Goal: Transaction & Acquisition: Obtain resource

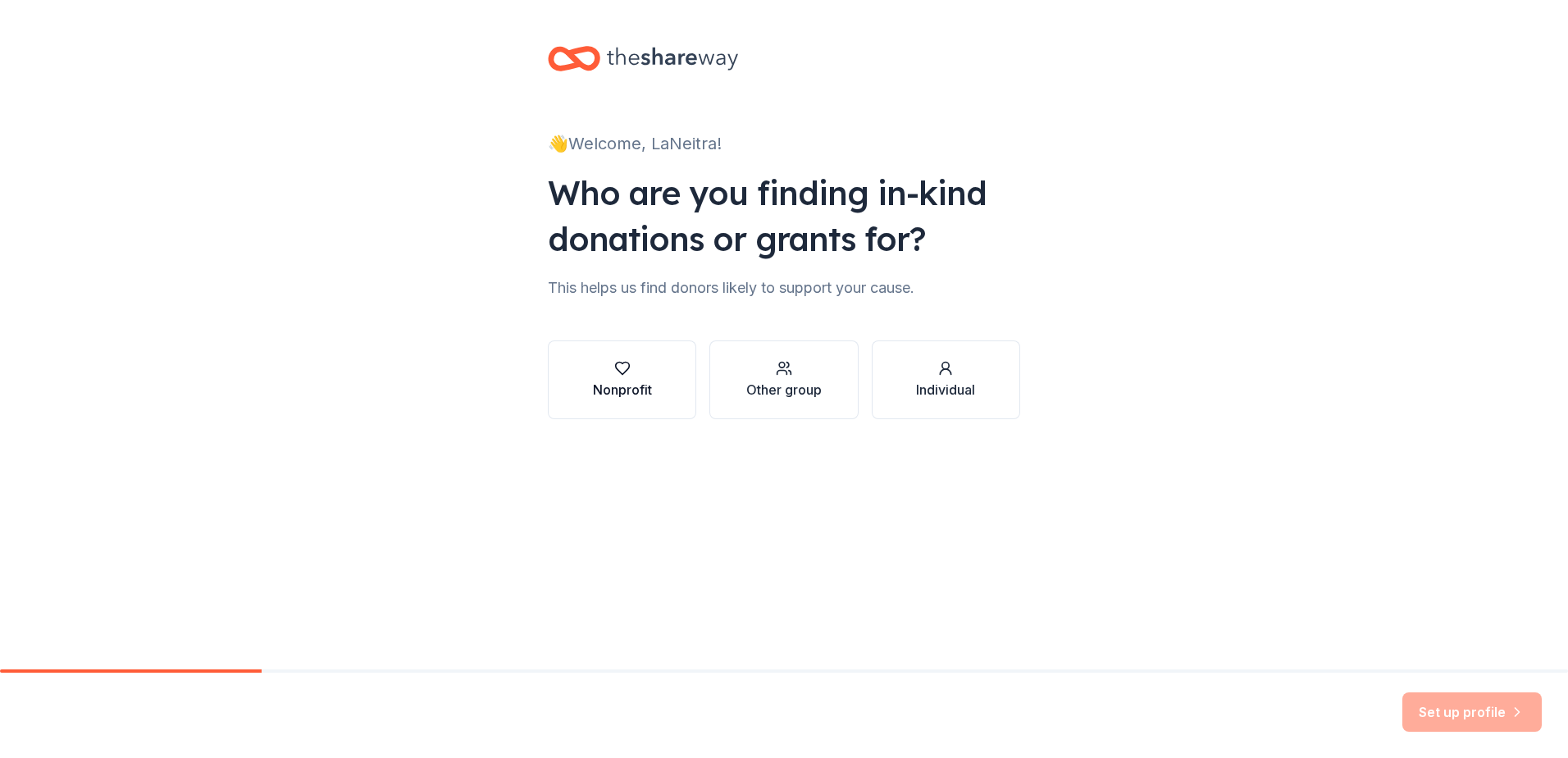
click at [620, 372] on icon "button" at bounding box center [622, 369] width 14 height 12
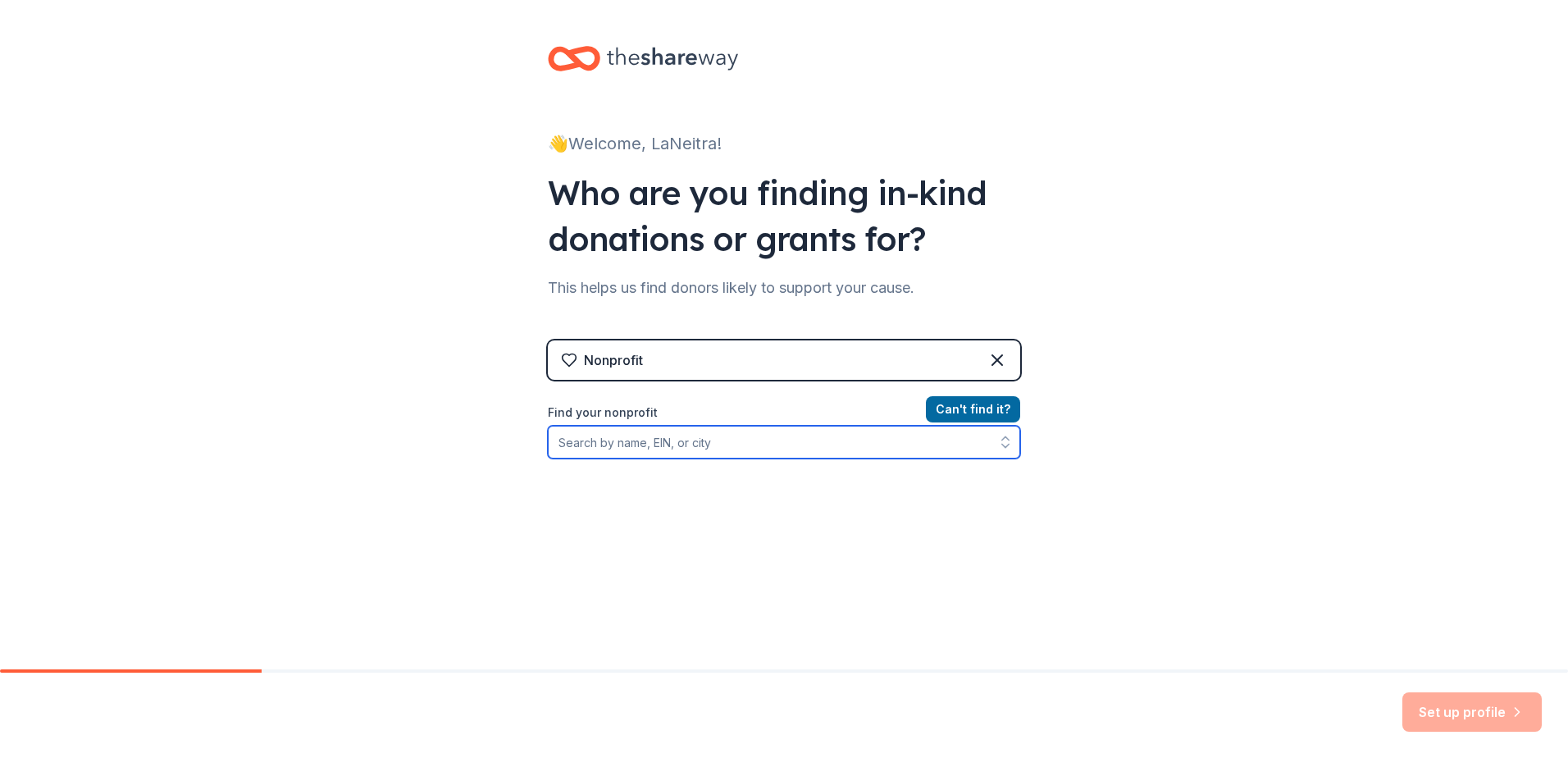
click at [723, 446] on input "Find your nonprofit" at bounding box center [784, 441] width 472 height 33
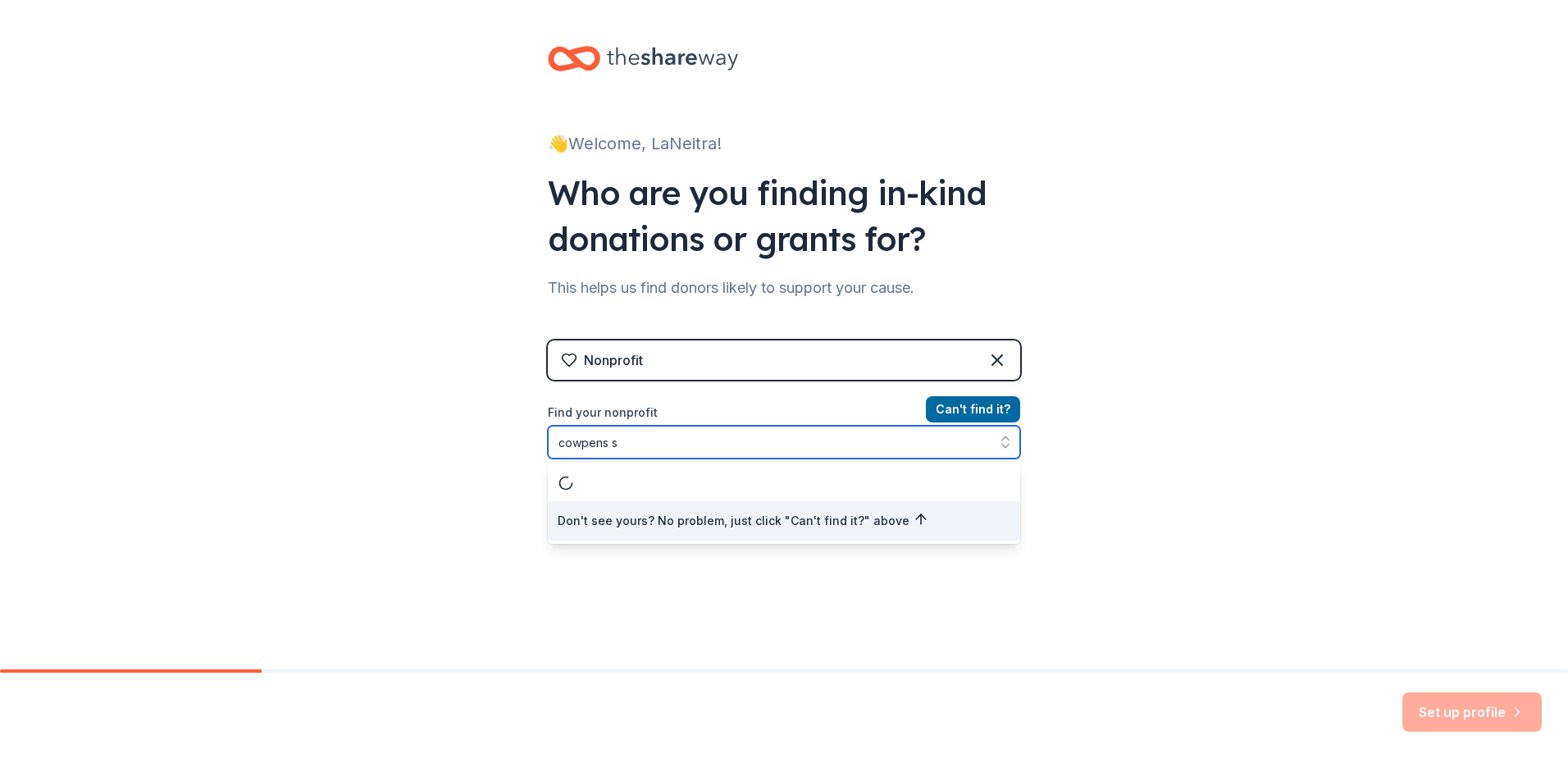
type input "cowpens sc"
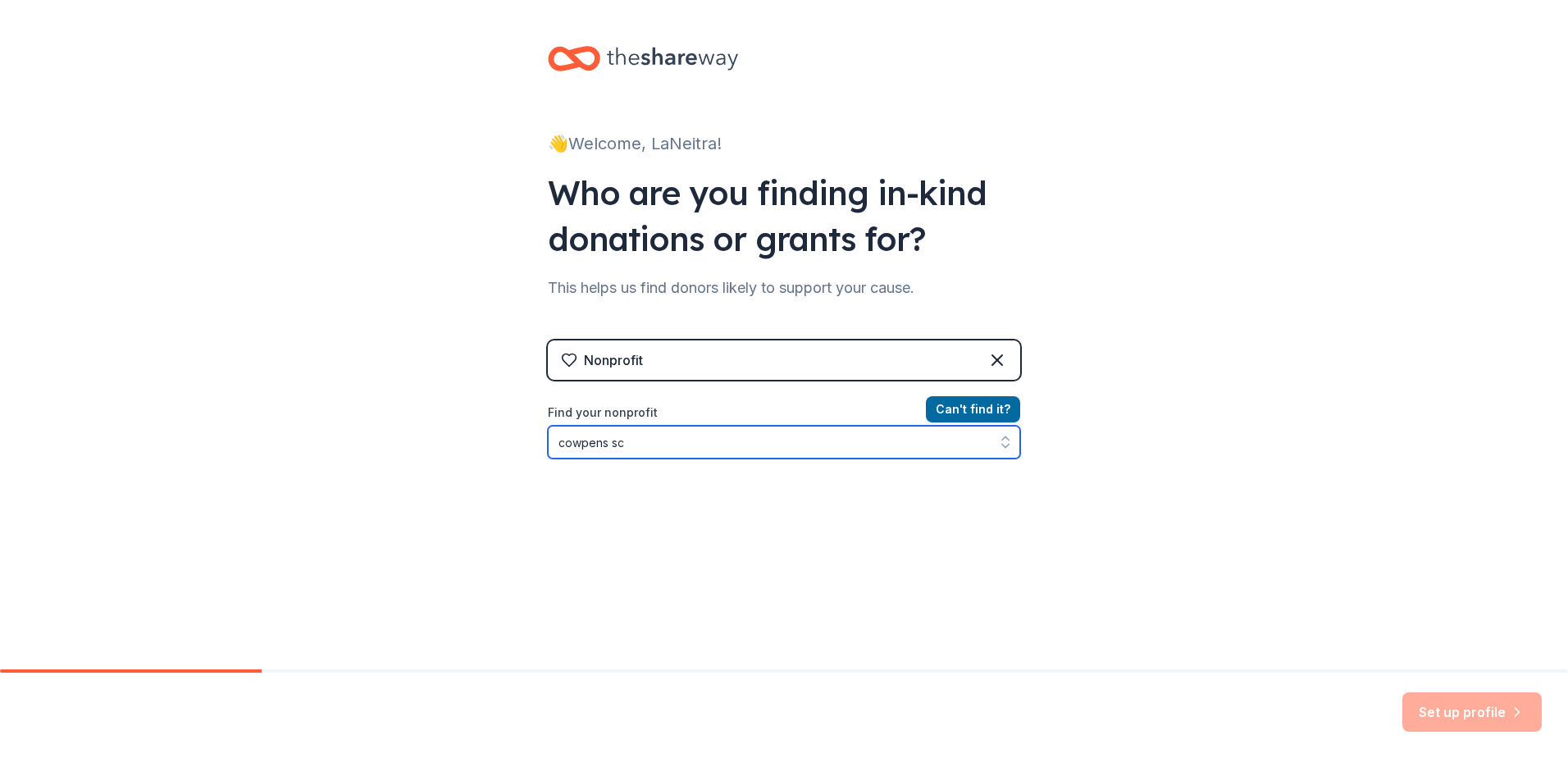
drag, startPoint x: 623, startPoint y: 438, endPoint x: 417, endPoint y: 422, distance: 206.6
click at [420, 423] on div "👋 Welcome, LaNeitra! Who are you finding in-kind donations or grants for? This …" at bounding box center [784, 351] width 1568 height 701
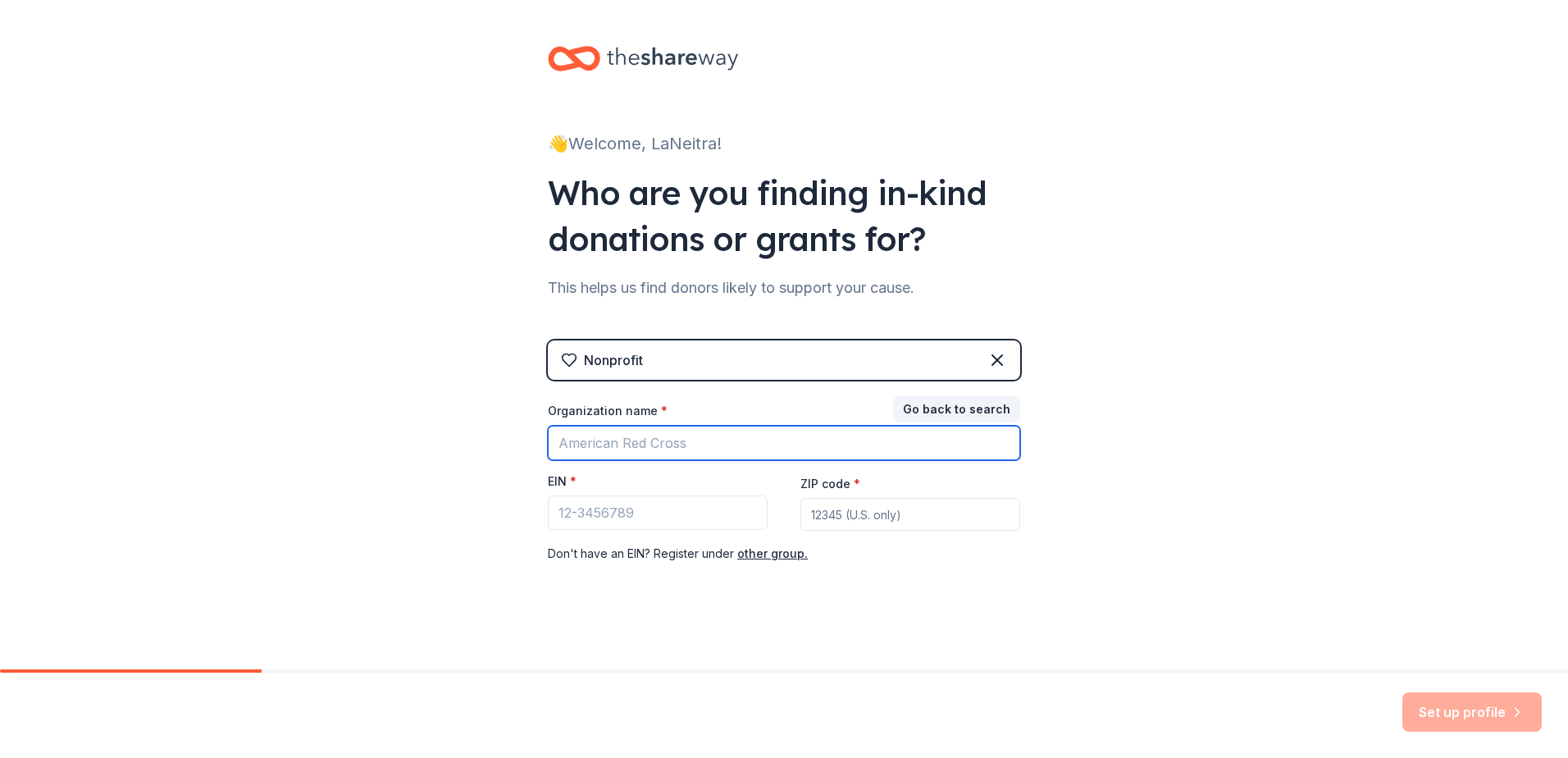
click at [649, 439] on input "Organization name *" at bounding box center [784, 442] width 472 height 34
type input "[GEOGRAPHIC_DATA][DEMOGRAPHIC_DATA] Youth Ministry"
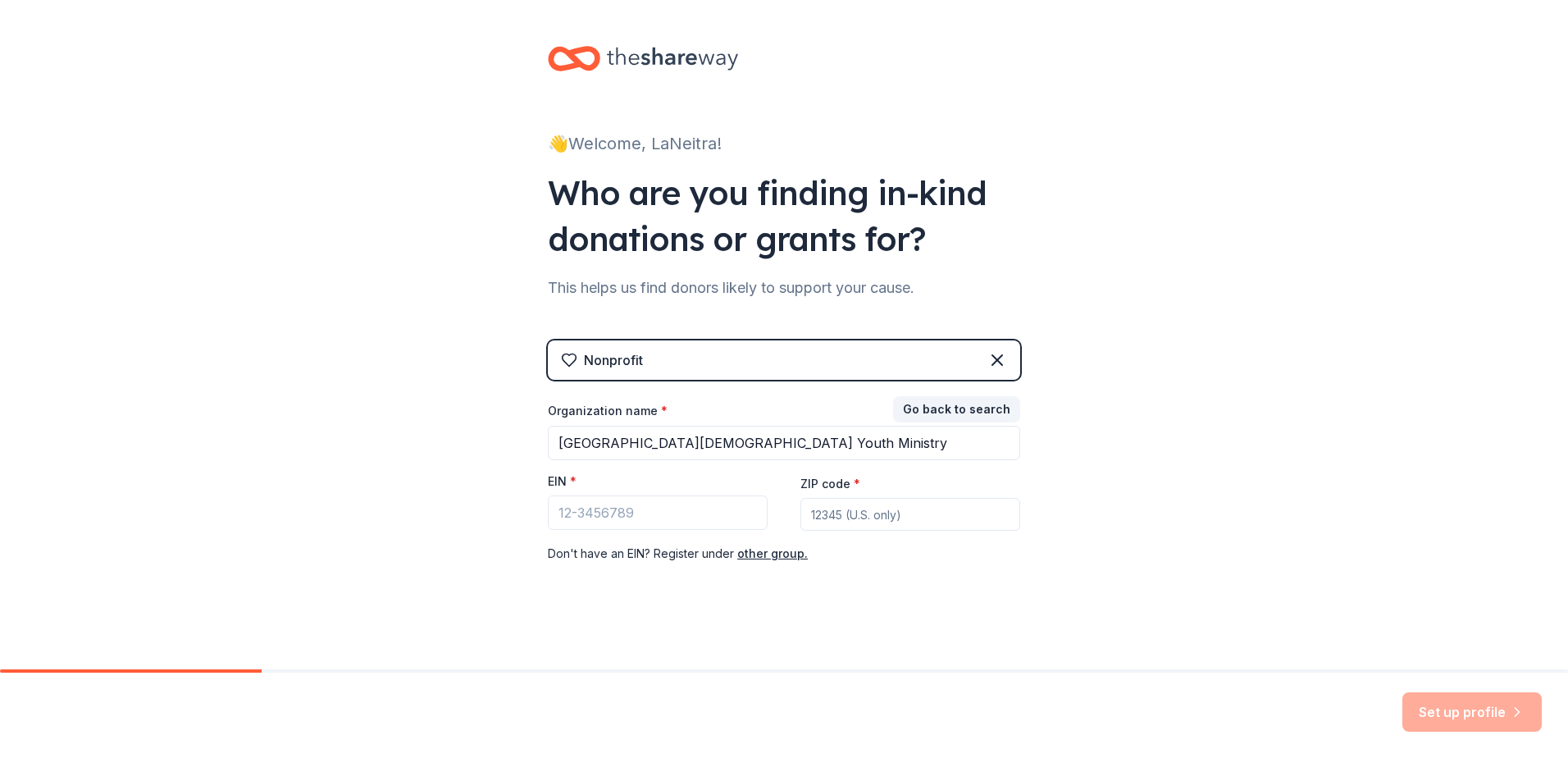
type input "29369"
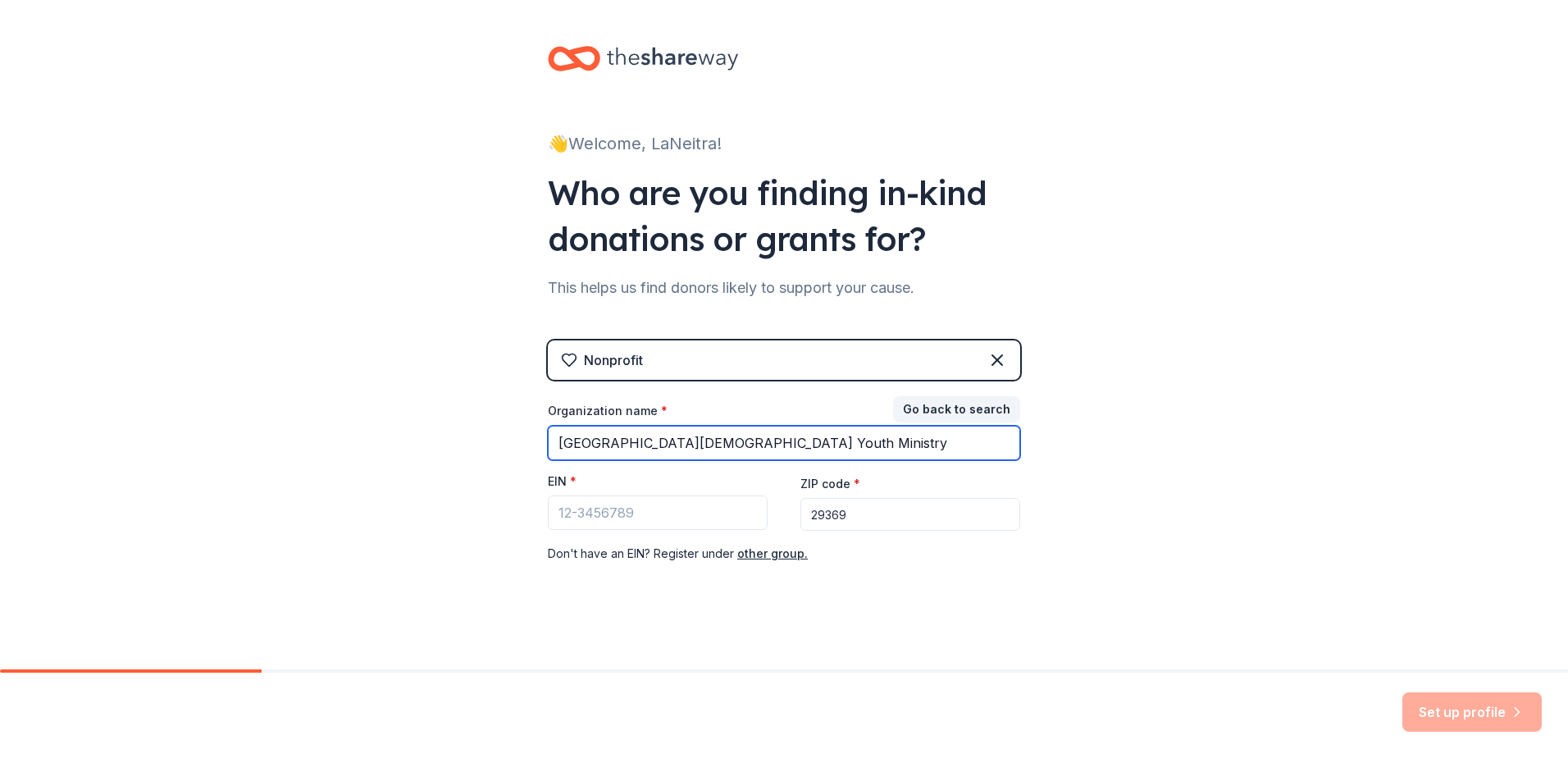
click at [874, 438] on input "[GEOGRAPHIC_DATA][DEMOGRAPHIC_DATA] Youth Ministry" at bounding box center [784, 442] width 472 height 34
drag, startPoint x: 732, startPoint y: 441, endPoint x: 870, endPoint y: 465, distance: 140.1
click at [880, 452] on input "[GEOGRAPHIC_DATA][DEMOGRAPHIC_DATA] Youth Ministry" at bounding box center [784, 442] width 472 height 34
type input "[GEOGRAPHIC_DATA][DEMOGRAPHIC_DATA]"
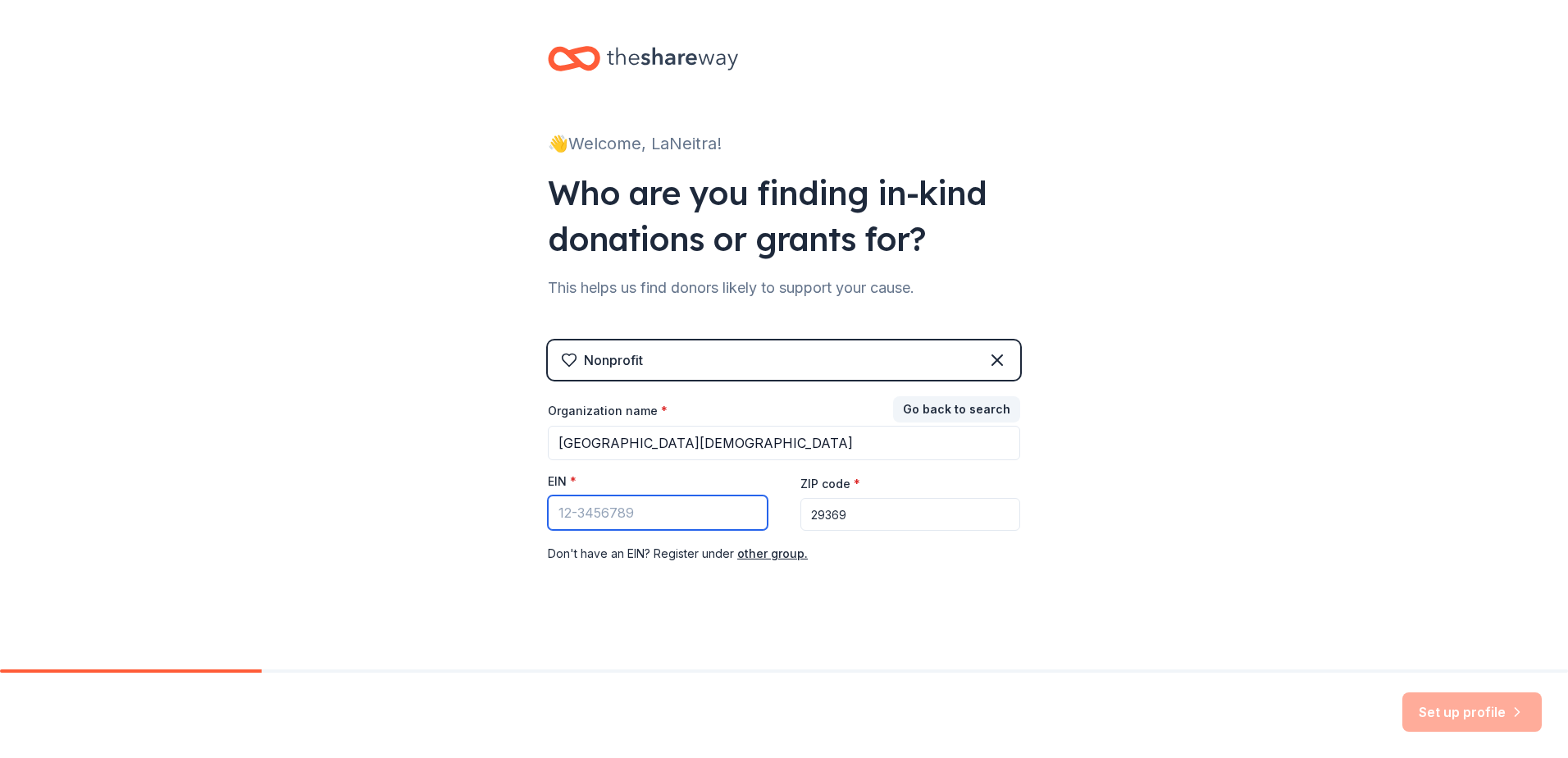
click at [640, 501] on input "EIN *" at bounding box center [658, 512] width 220 height 34
type input "[US_EMPLOYER_IDENTIFICATION_NUMBER]"
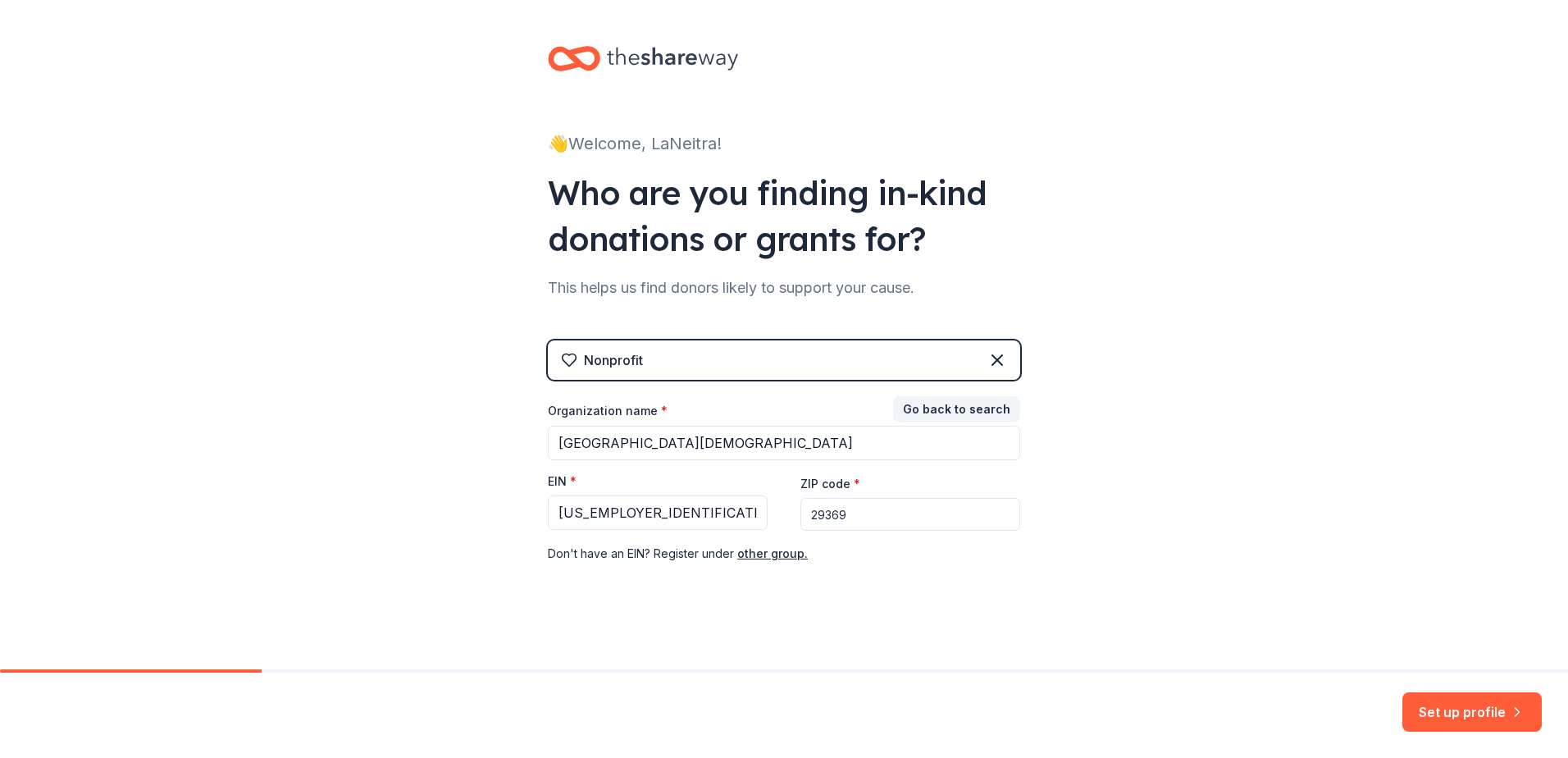
drag, startPoint x: 896, startPoint y: 508, endPoint x: 621, endPoint y: 486, distance: 275.9
click at [621, 486] on div "Organization name * [GEOGRAPHIC_DATA][DEMOGRAPHIC_DATA] EIN * [US_EMPLOYER_IDEN…" at bounding box center [784, 482] width 472 height 161
type input "29330"
click at [1209, 484] on div "👋 Welcome, LaNeitra! Who are you finding in-kind donations or grants for? This …" at bounding box center [784, 338] width 1568 height 675
click at [1480, 714] on button "Set up profile" at bounding box center [1472, 711] width 140 height 39
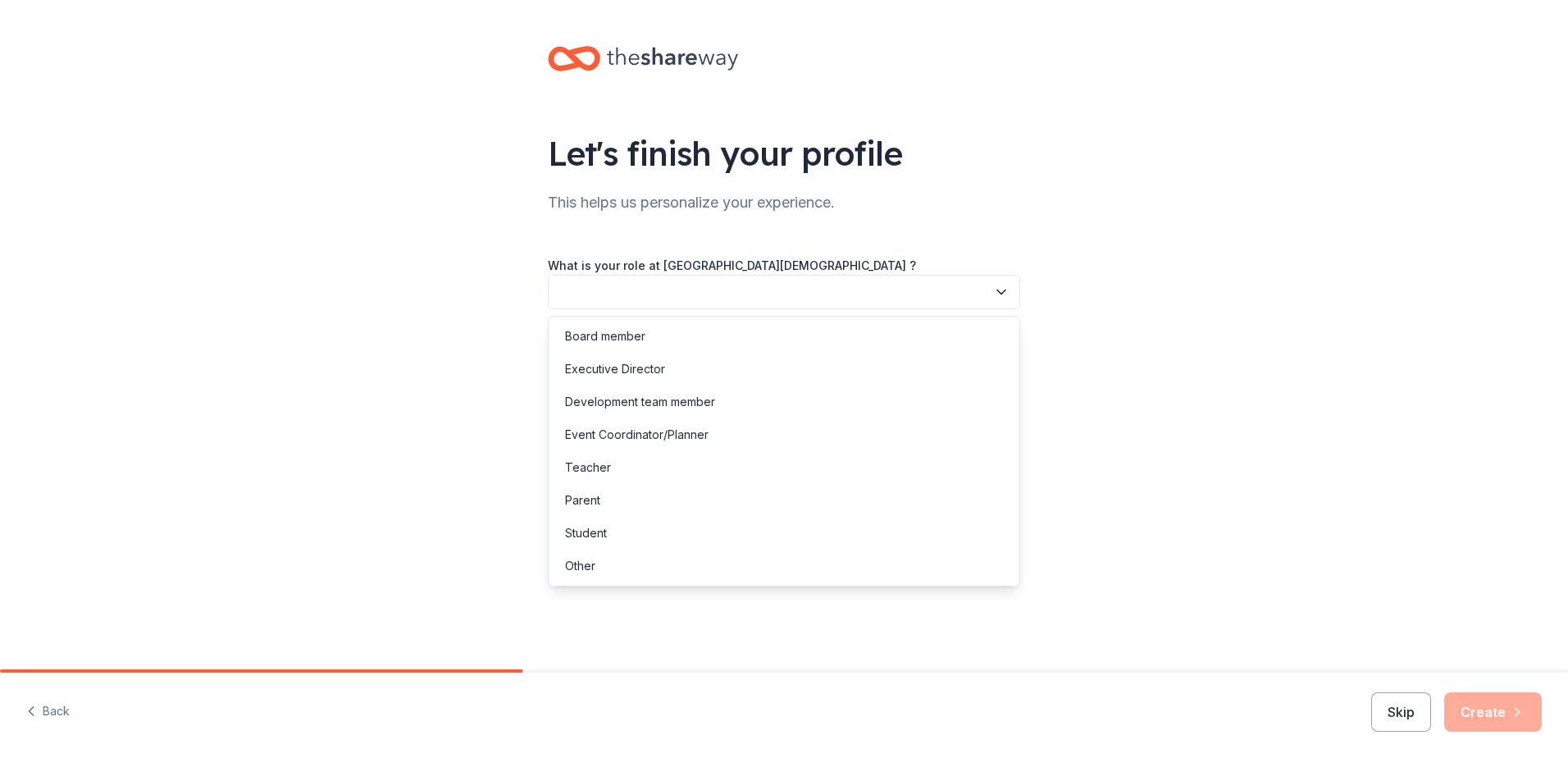
click at [751, 295] on button "button" at bounding box center [784, 292] width 472 height 34
click at [639, 342] on div "Board member" at bounding box center [605, 337] width 80 height 20
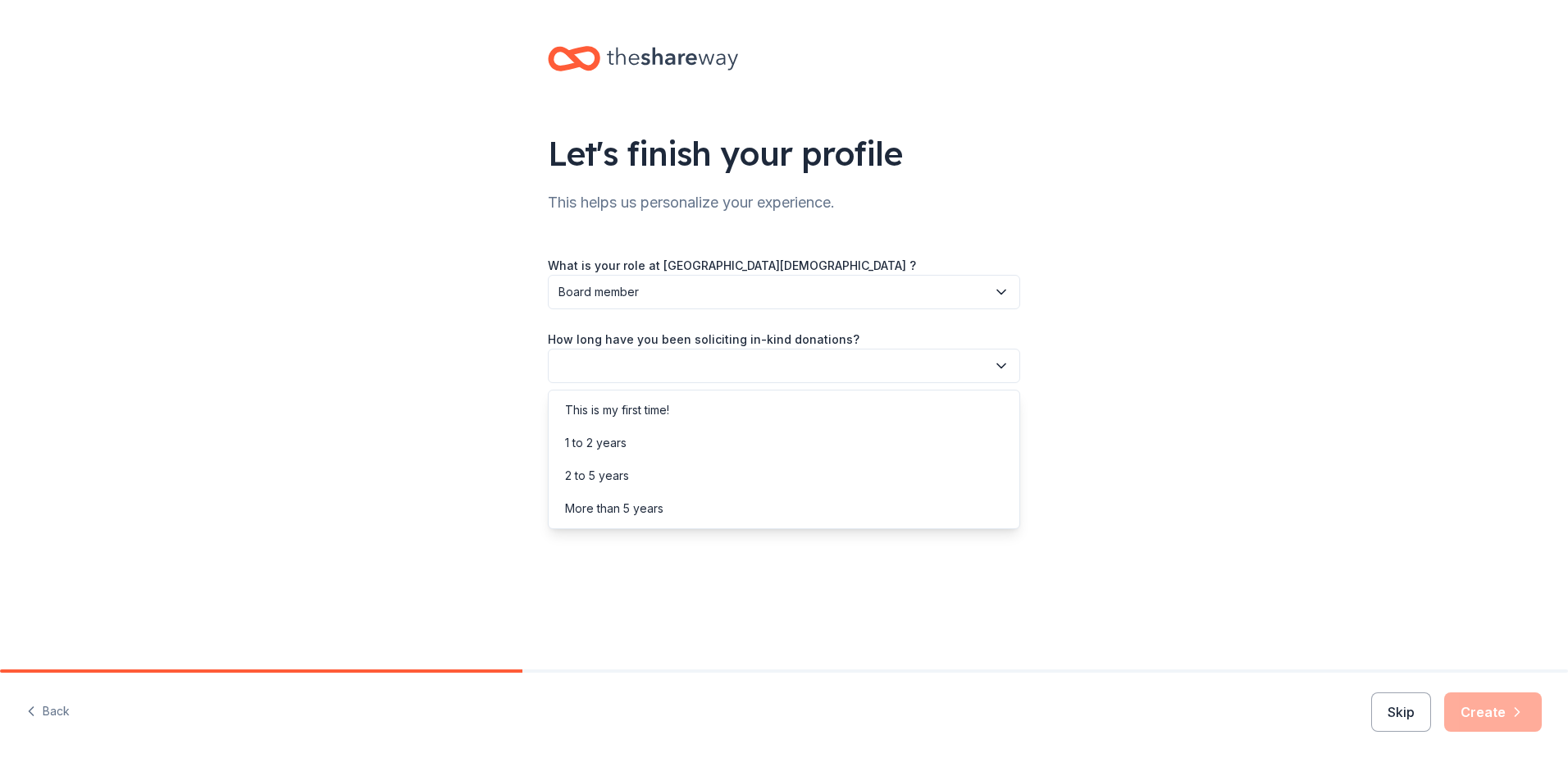
click at [695, 370] on button "button" at bounding box center [784, 366] width 472 height 34
click at [690, 413] on div "This is my first time!" at bounding box center [784, 409] width 464 height 33
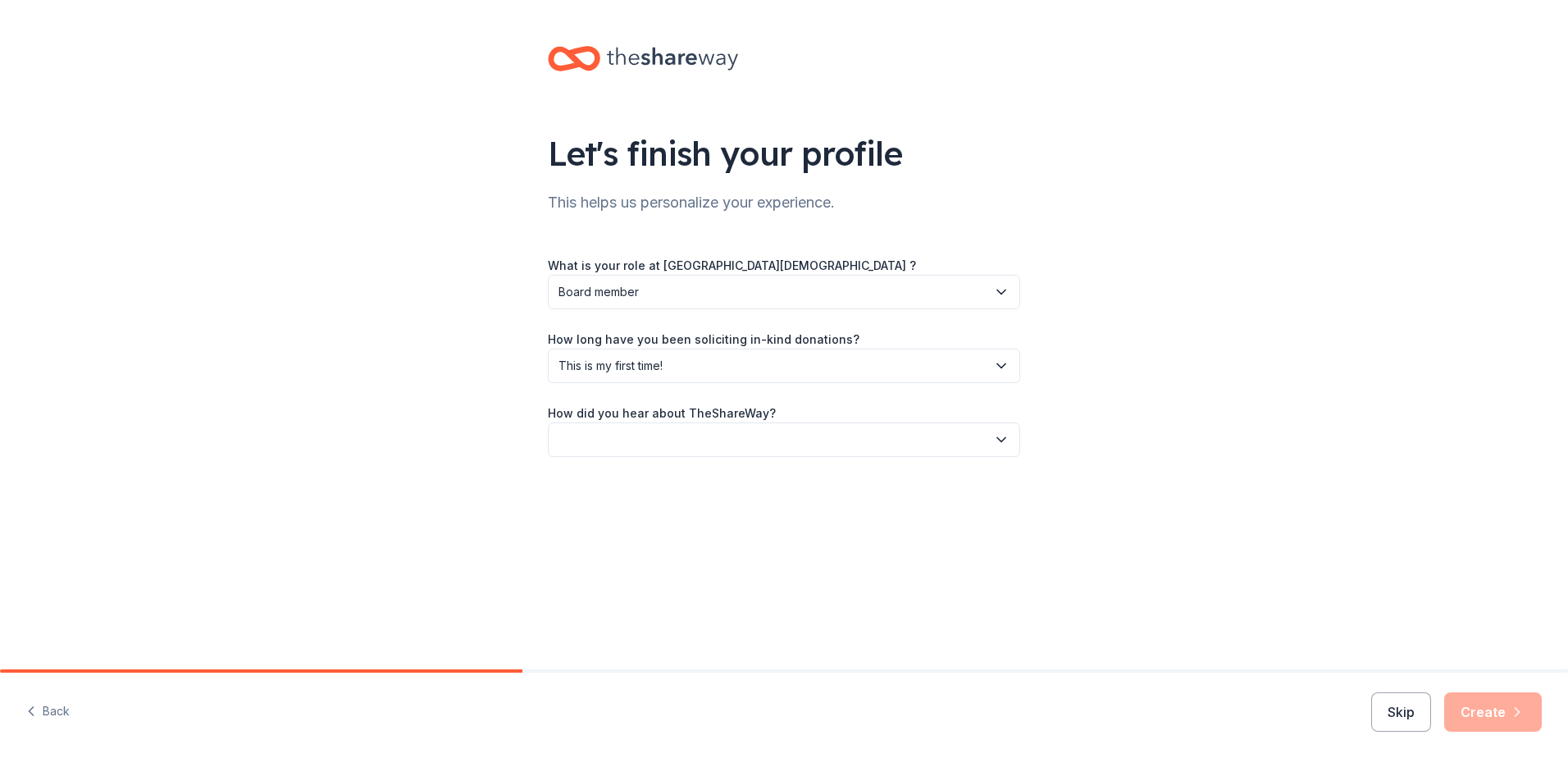
click at [693, 433] on button "button" at bounding box center [784, 439] width 472 height 34
click at [674, 519] on div "Online search" at bounding box center [784, 516] width 464 height 33
click at [1235, 561] on div "Let's finish your profile This helps us personalize your experience. What is yo…" at bounding box center [784, 335] width 1568 height 669
click at [1006, 438] on icon "button" at bounding box center [1002, 440] width 8 height 4
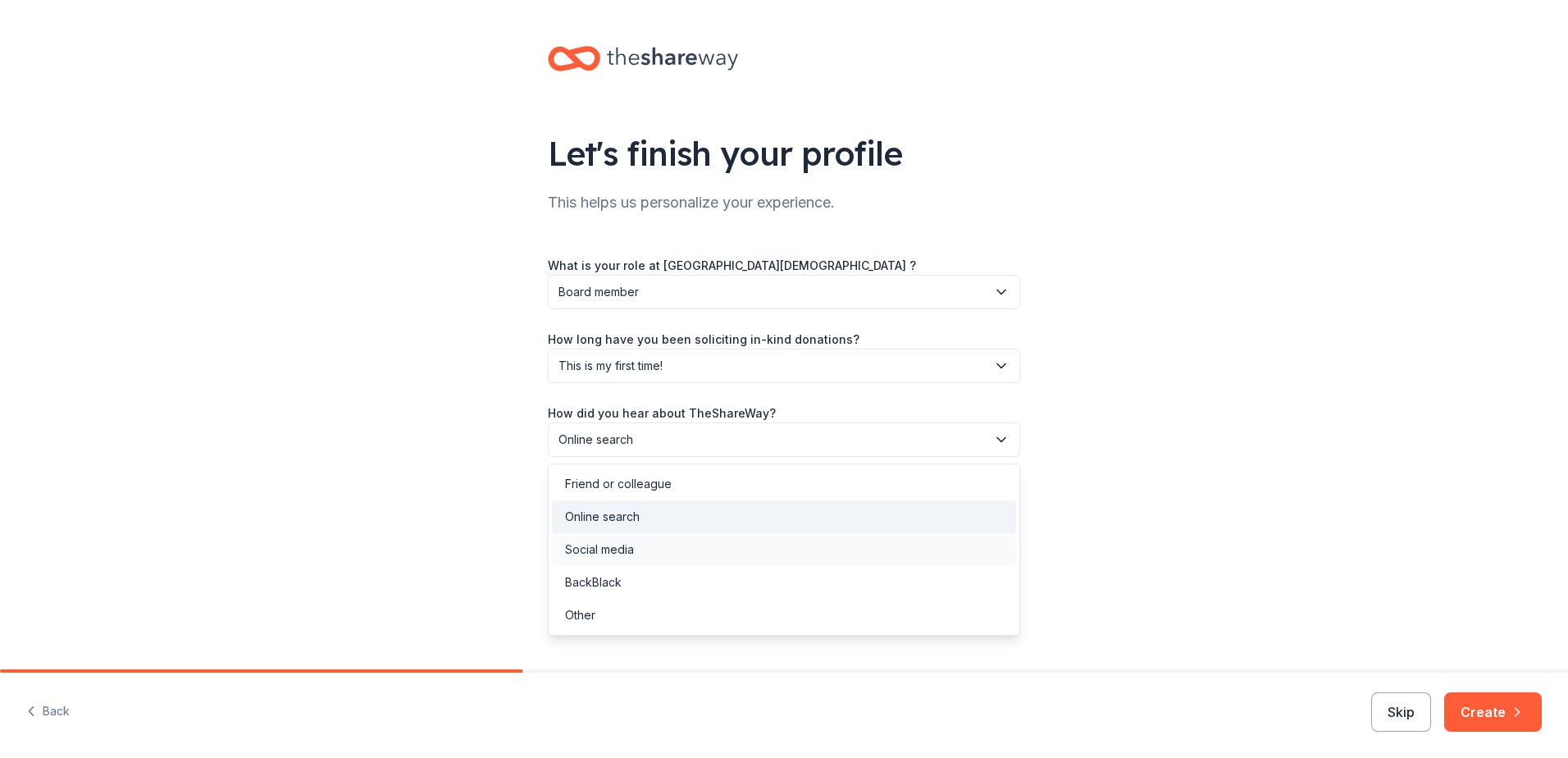
click at [623, 549] on div "Social media" at bounding box center [599, 549] width 69 height 20
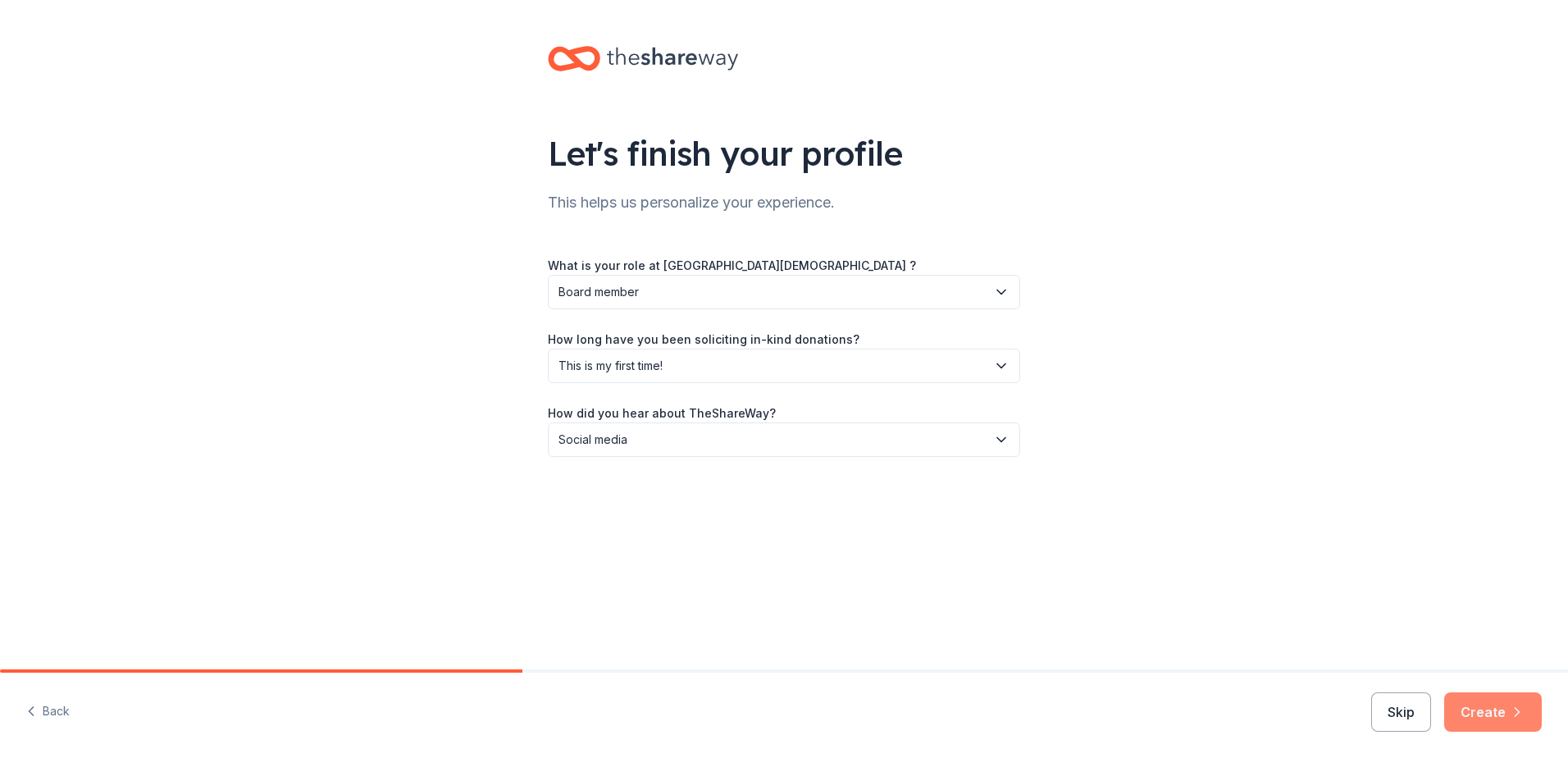
drag, startPoint x: 1240, startPoint y: 549, endPoint x: 1505, endPoint y: 705, distance: 307.5
click at [1241, 549] on div "Let's finish your profile This helps us personalize your experience. What is yo…" at bounding box center [784, 335] width 1568 height 669
click at [1497, 714] on button "Create" at bounding box center [1493, 711] width 98 height 39
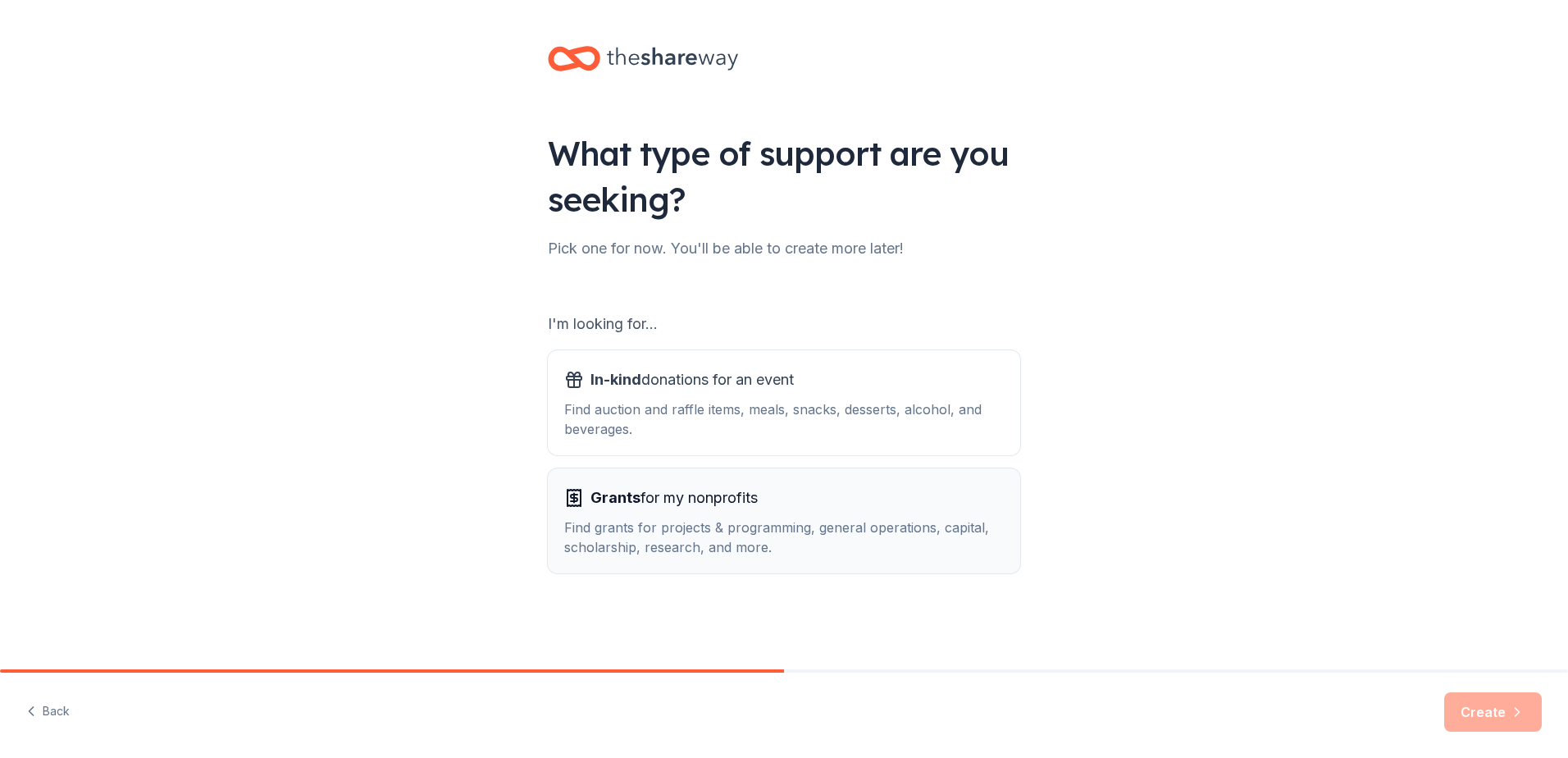
click at [753, 511] on div "Grants for my nonprofits Find grants for projects & programming, general operat…" at bounding box center [784, 520] width 439 height 72
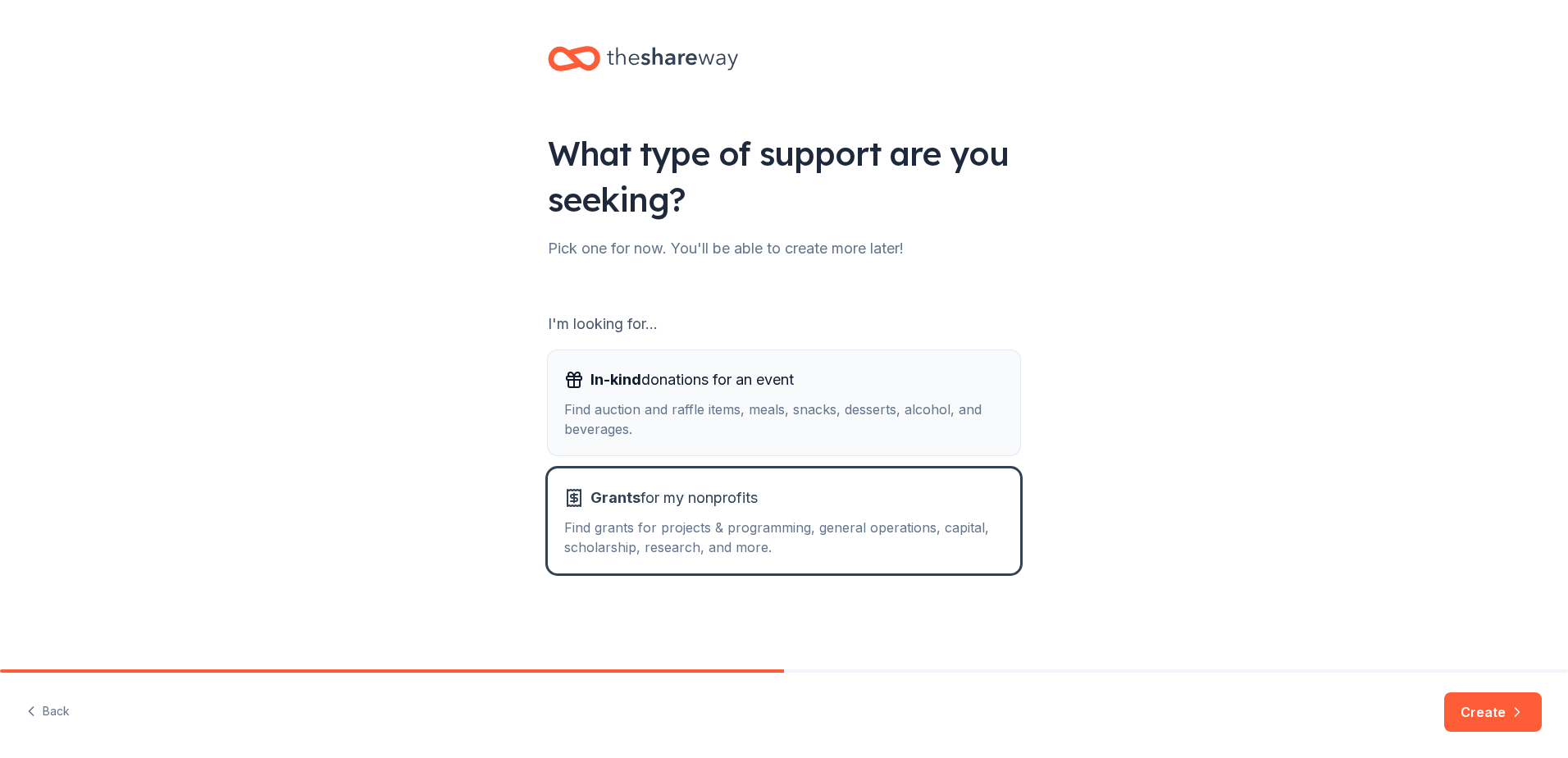
click at [755, 414] on div "Find auction and raffle items, meals, snacks, desserts, alcohol, and beverages." at bounding box center [784, 418] width 439 height 39
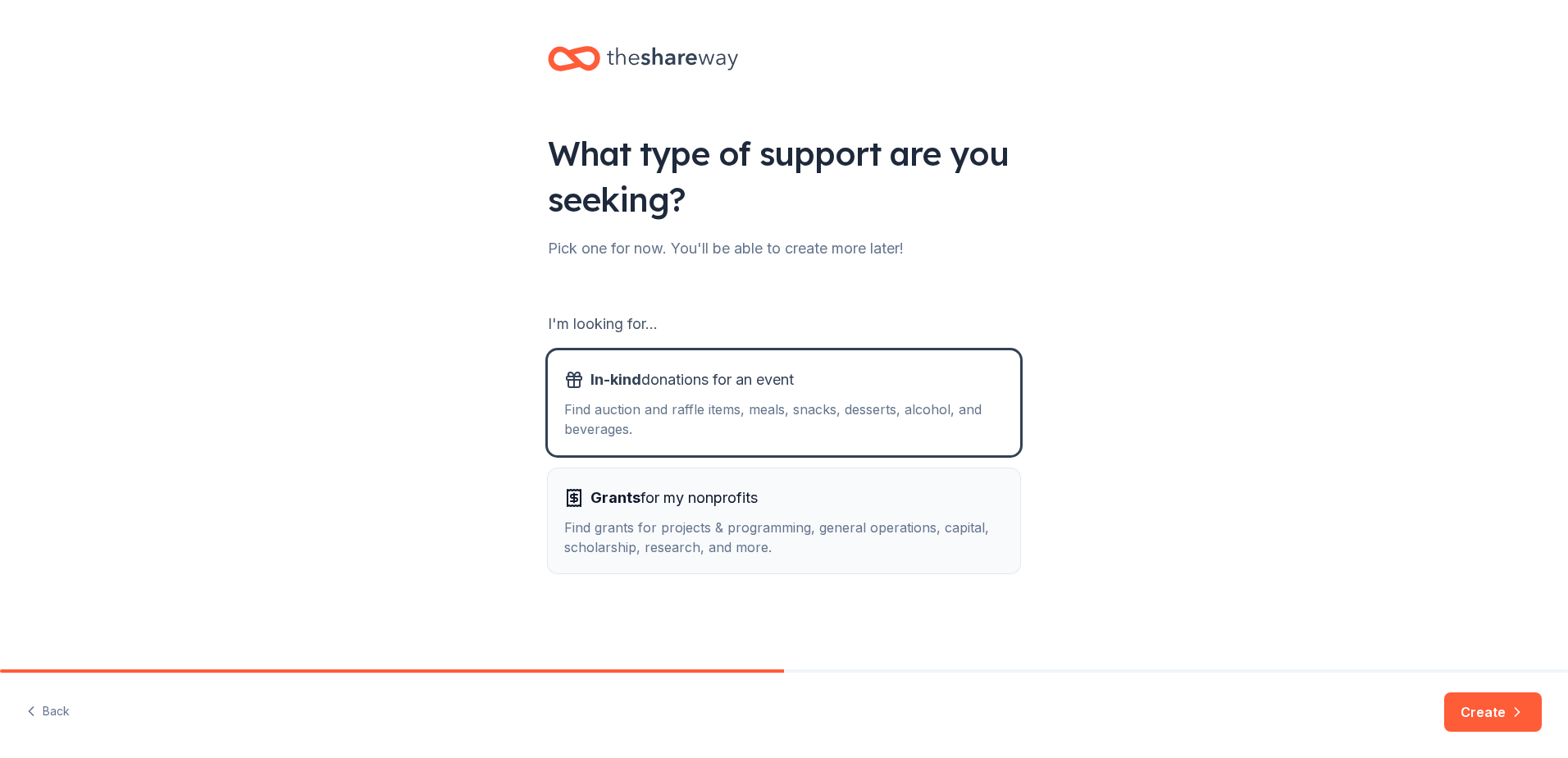
click at [875, 520] on div "Find grants for projects & programming, general operations, capital, scholarshi…" at bounding box center [784, 536] width 439 height 39
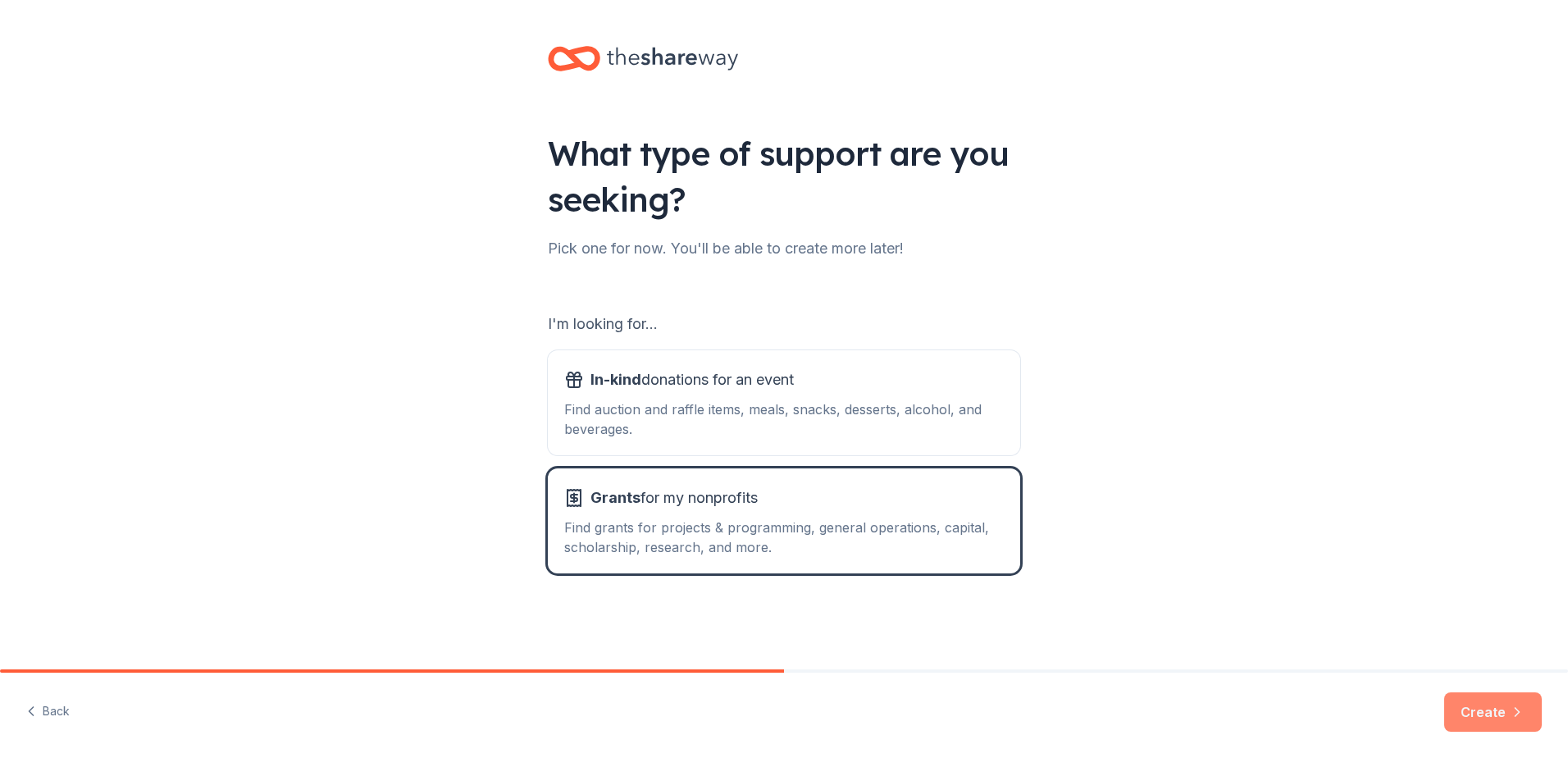
click at [1478, 717] on button "Create" at bounding box center [1493, 711] width 98 height 39
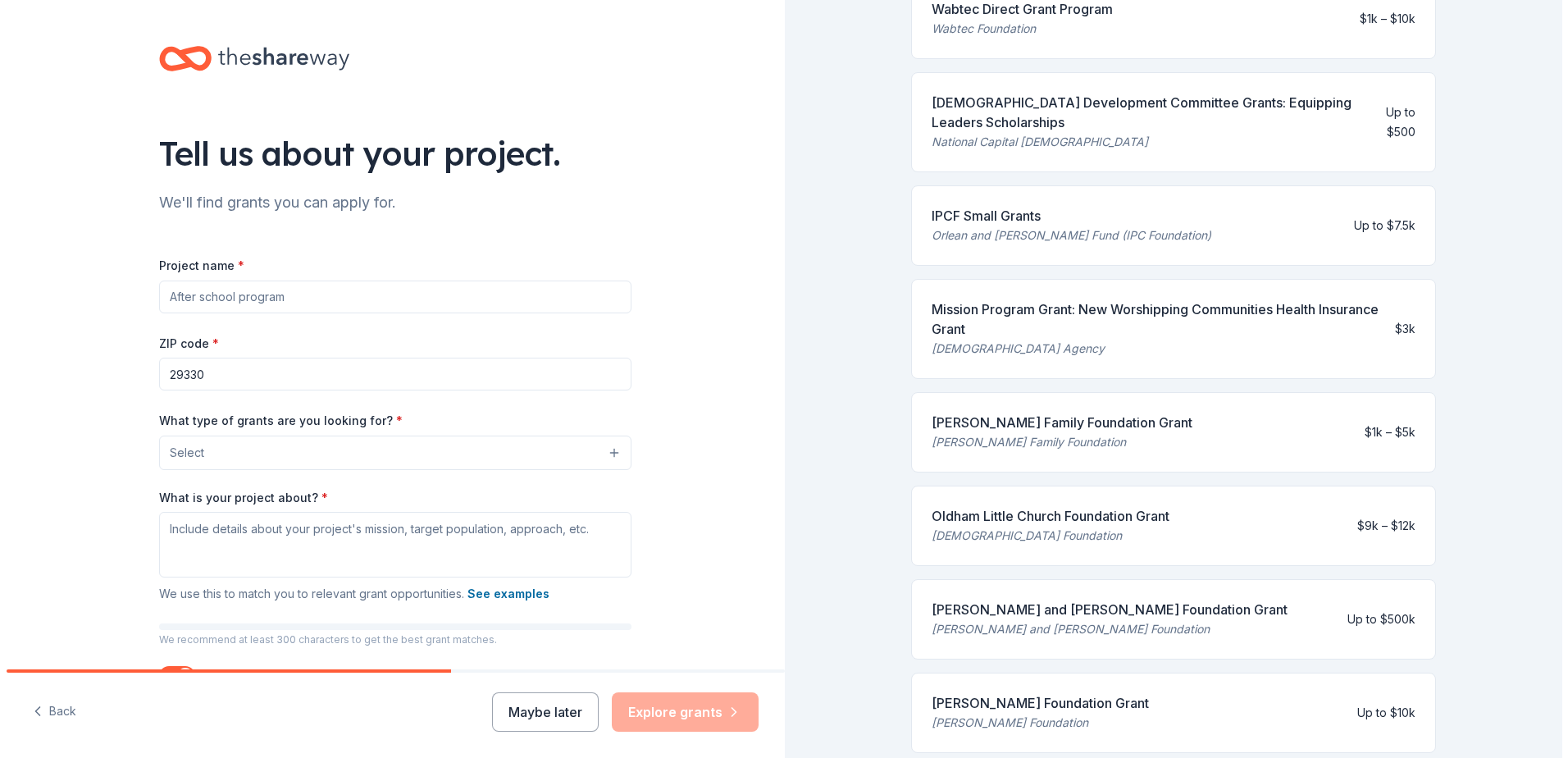
scroll to position [328, 0]
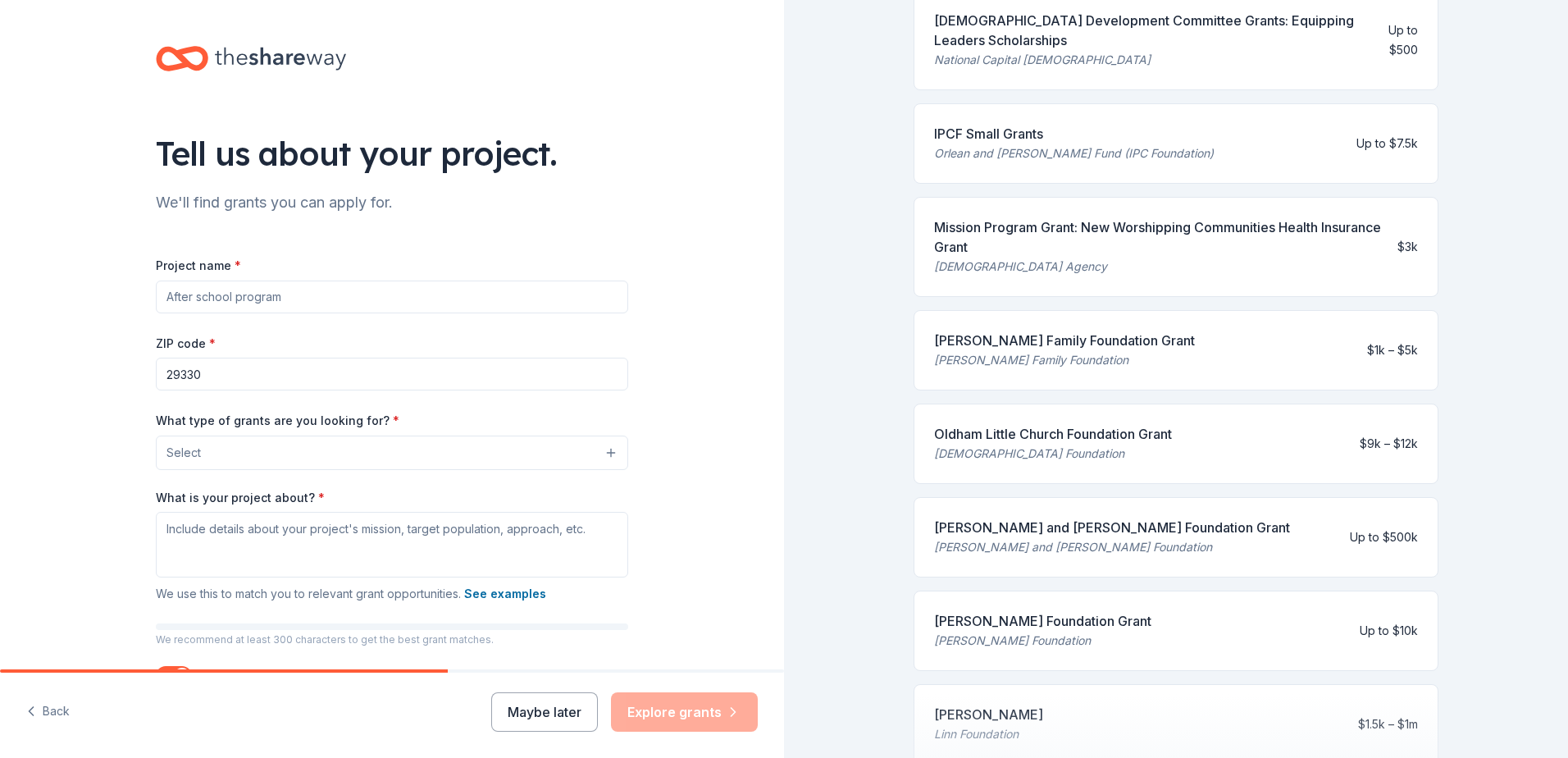
click at [419, 447] on button "Select" at bounding box center [392, 452] width 472 height 34
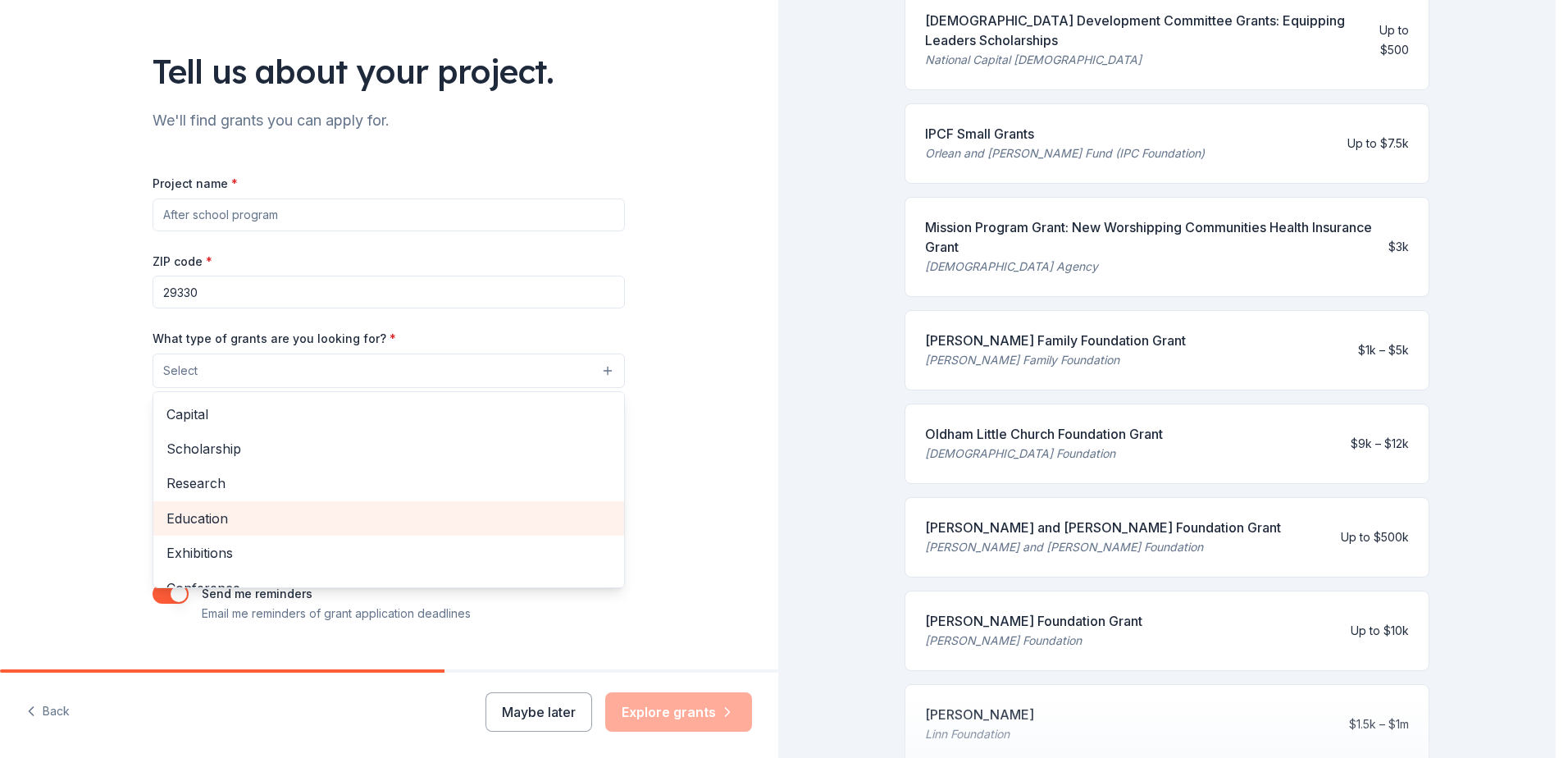
scroll to position [30, 0]
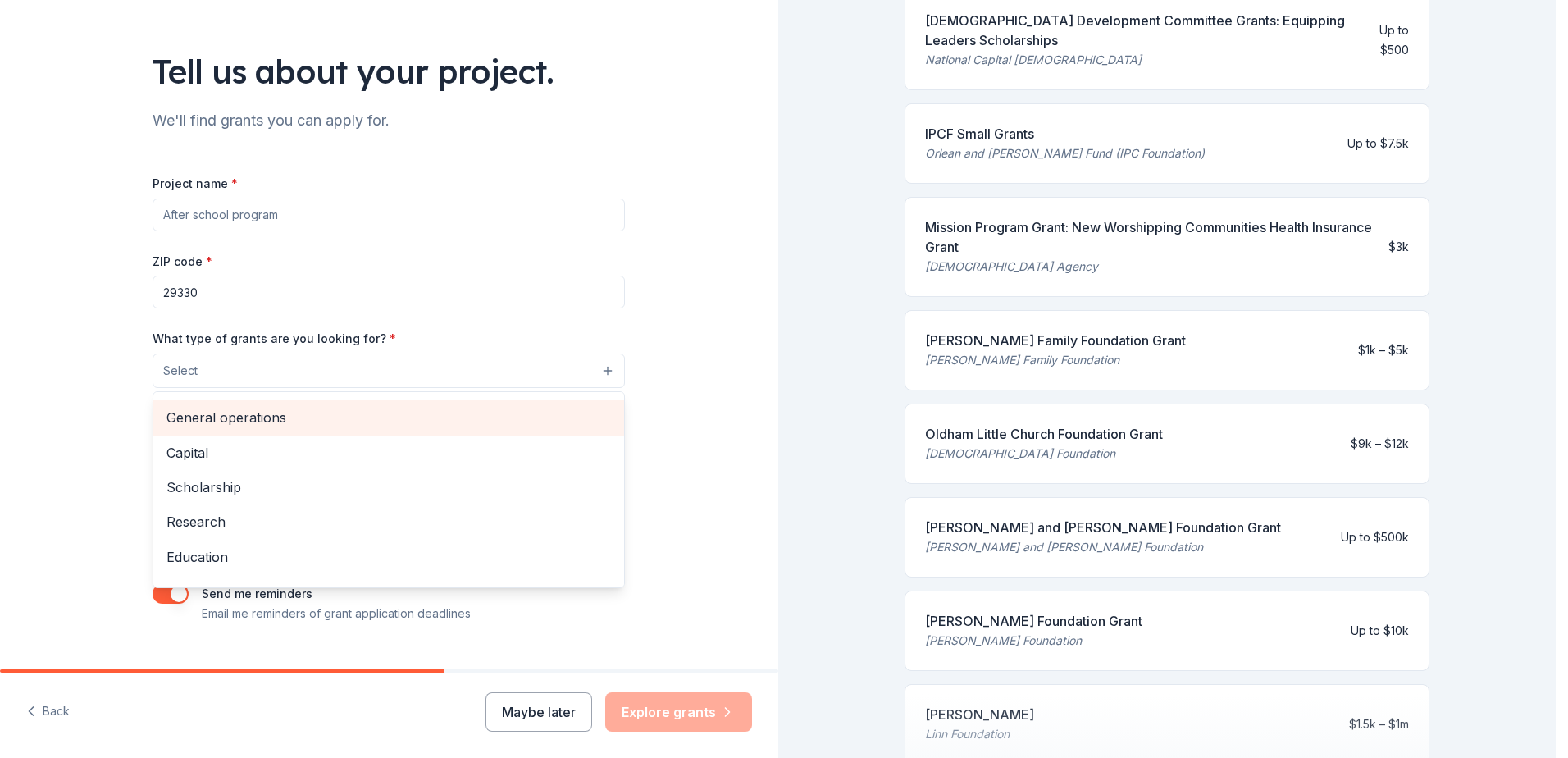
click at [418, 424] on span "General operations" at bounding box center [389, 416] width 444 height 21
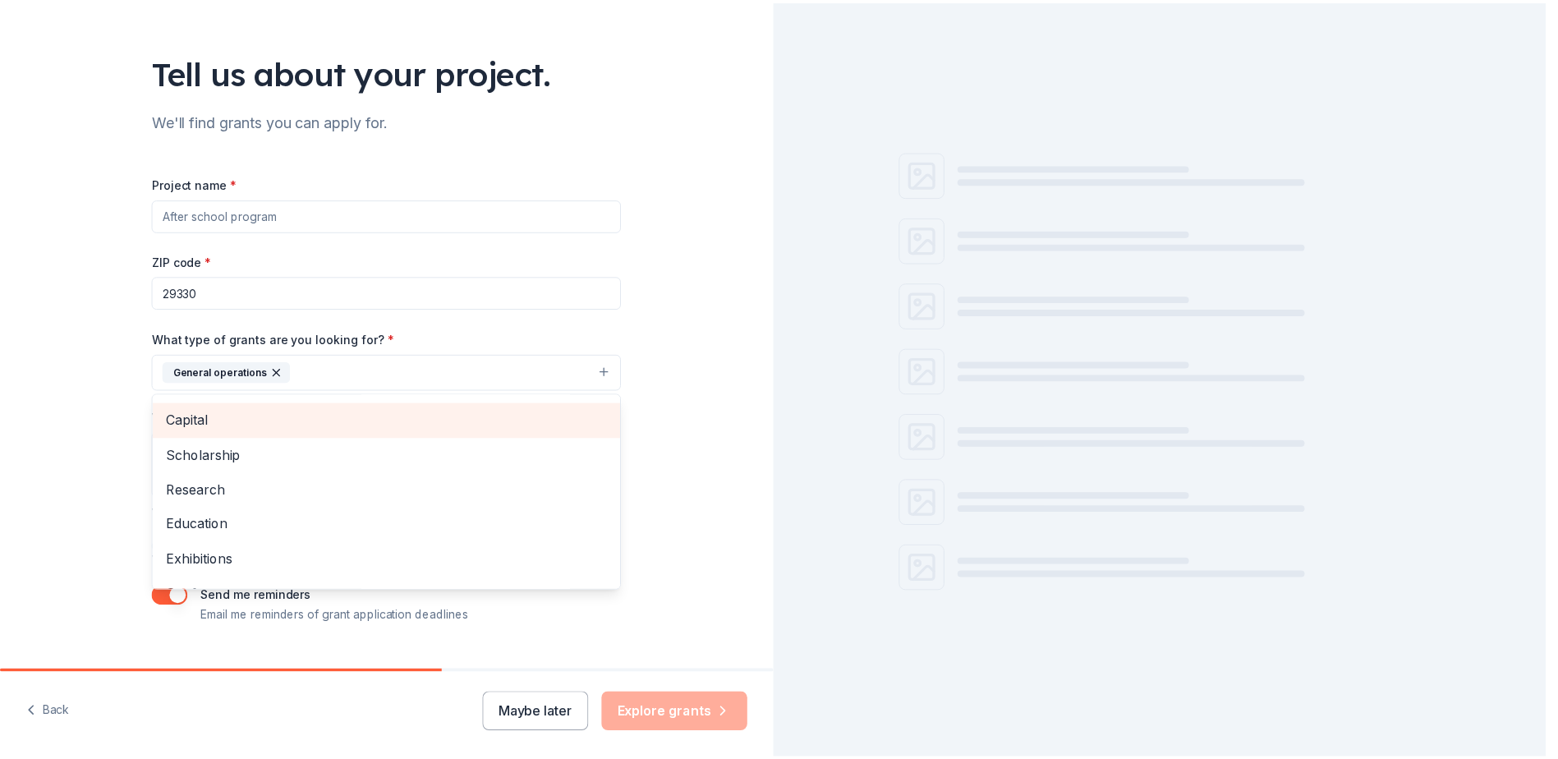
scroll to position [0, 0]
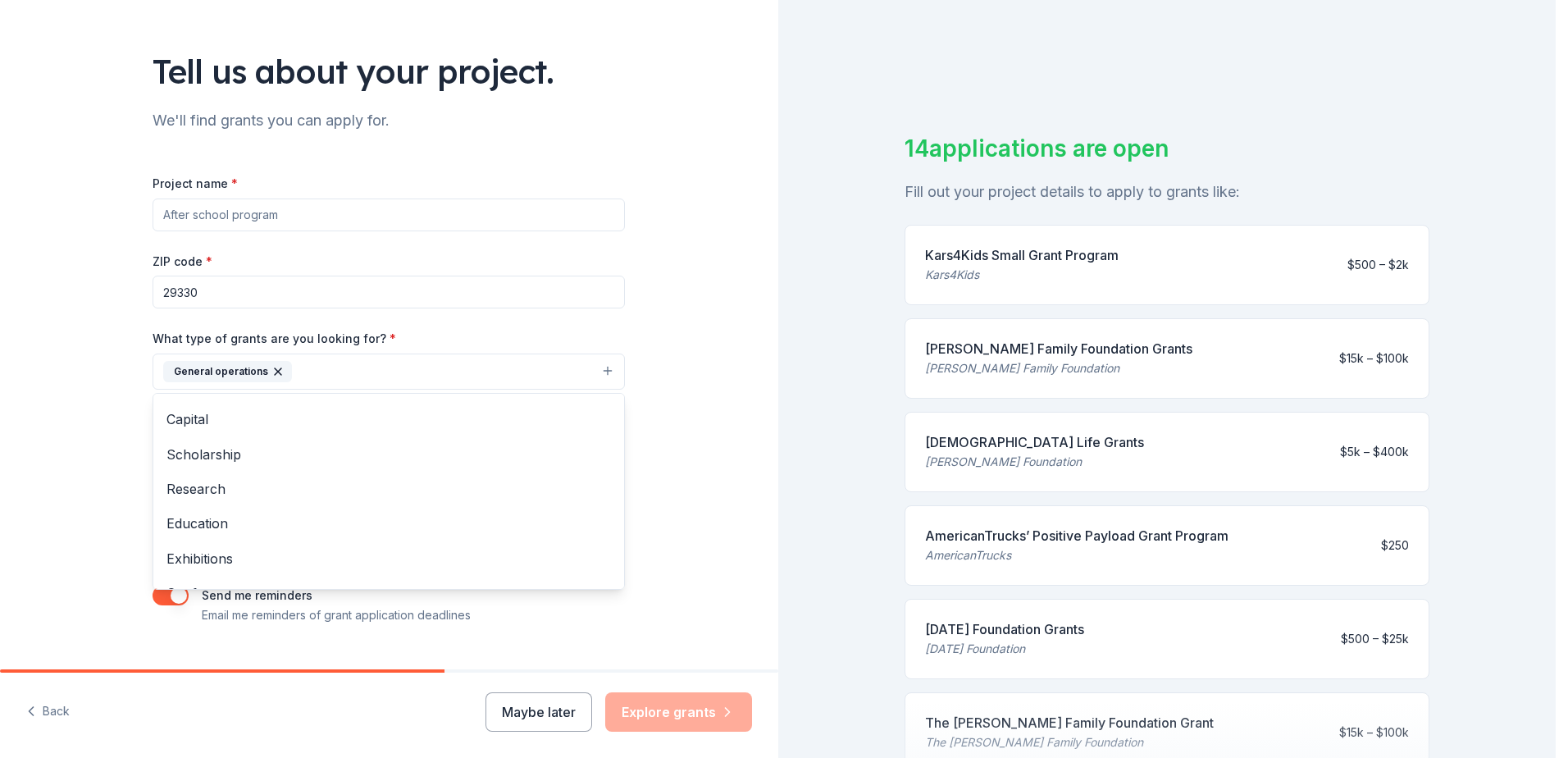
click at [727, 402] on div "Tell us about your project. We'll find grants you can apply for. Project name *…" at bounding box center [389, 311] width 778 height 786
click at [601, 371] on button "General operations" at bounding box center [389, 372] width 472 height 36
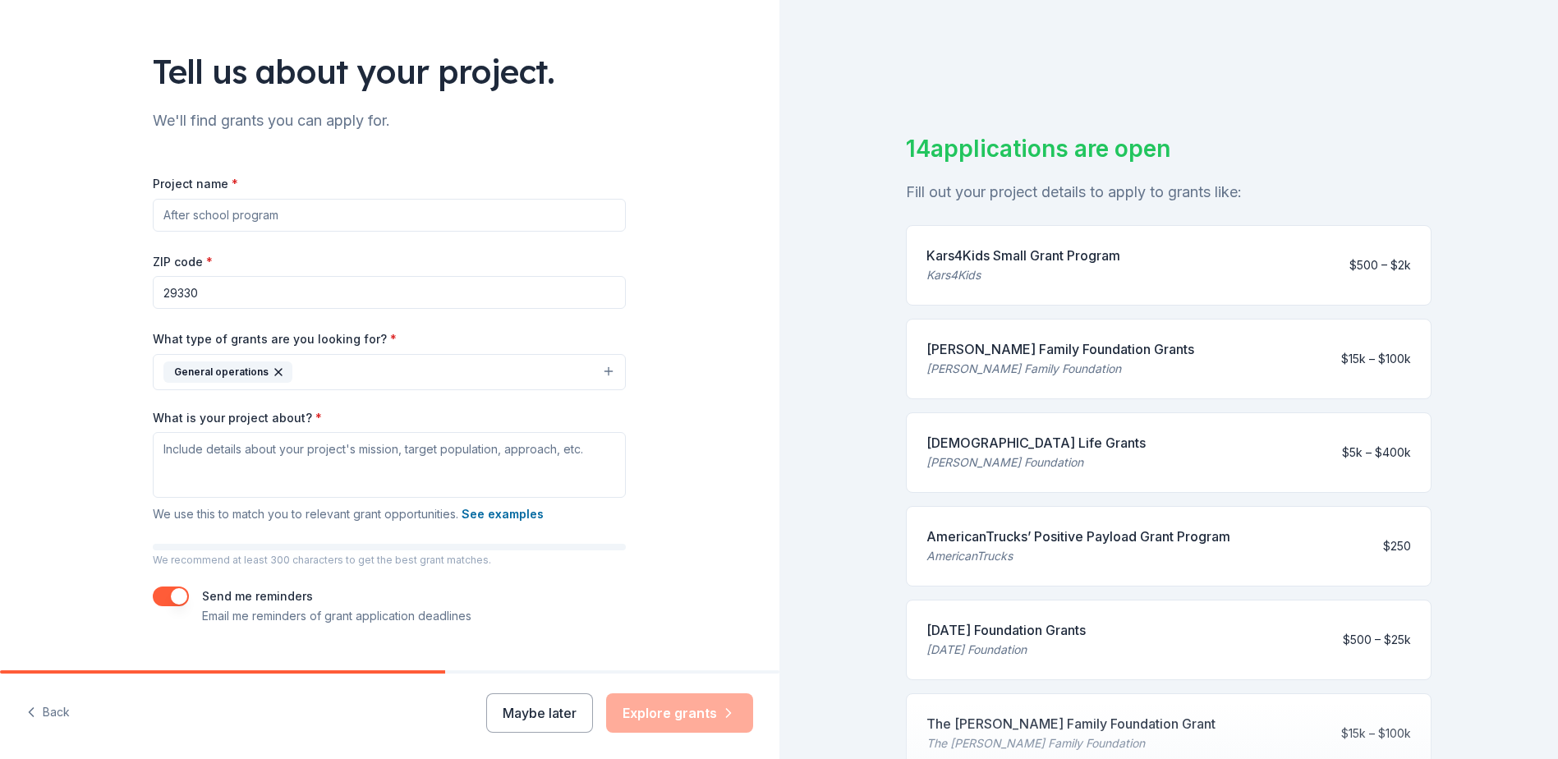
click at [278, 374] on div "General operations" at bounding box center [227, 371] width 129 height 21
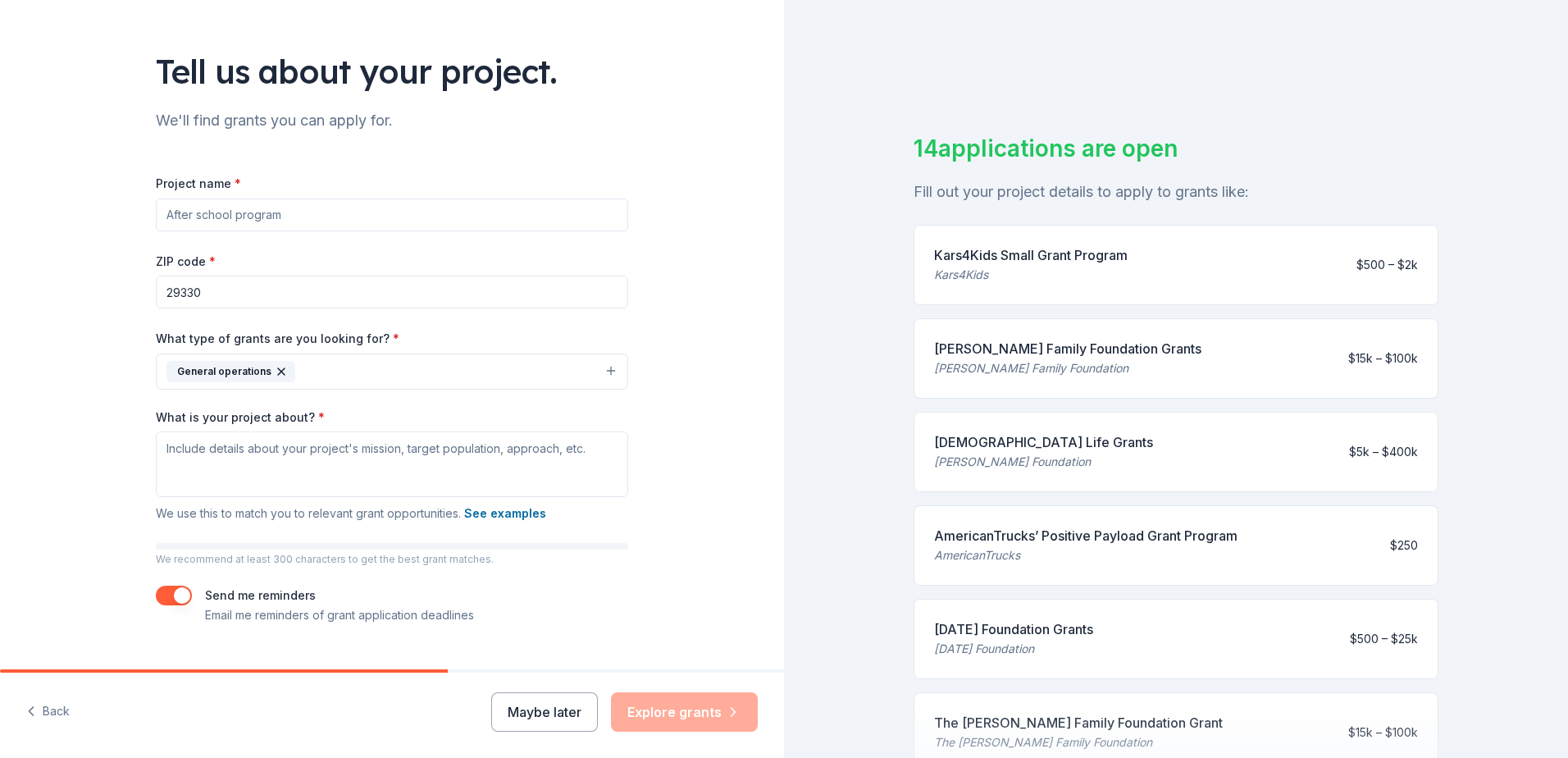
click at [275, 370] on icon "button" at bounding box center [281, 371] width 13 height 13
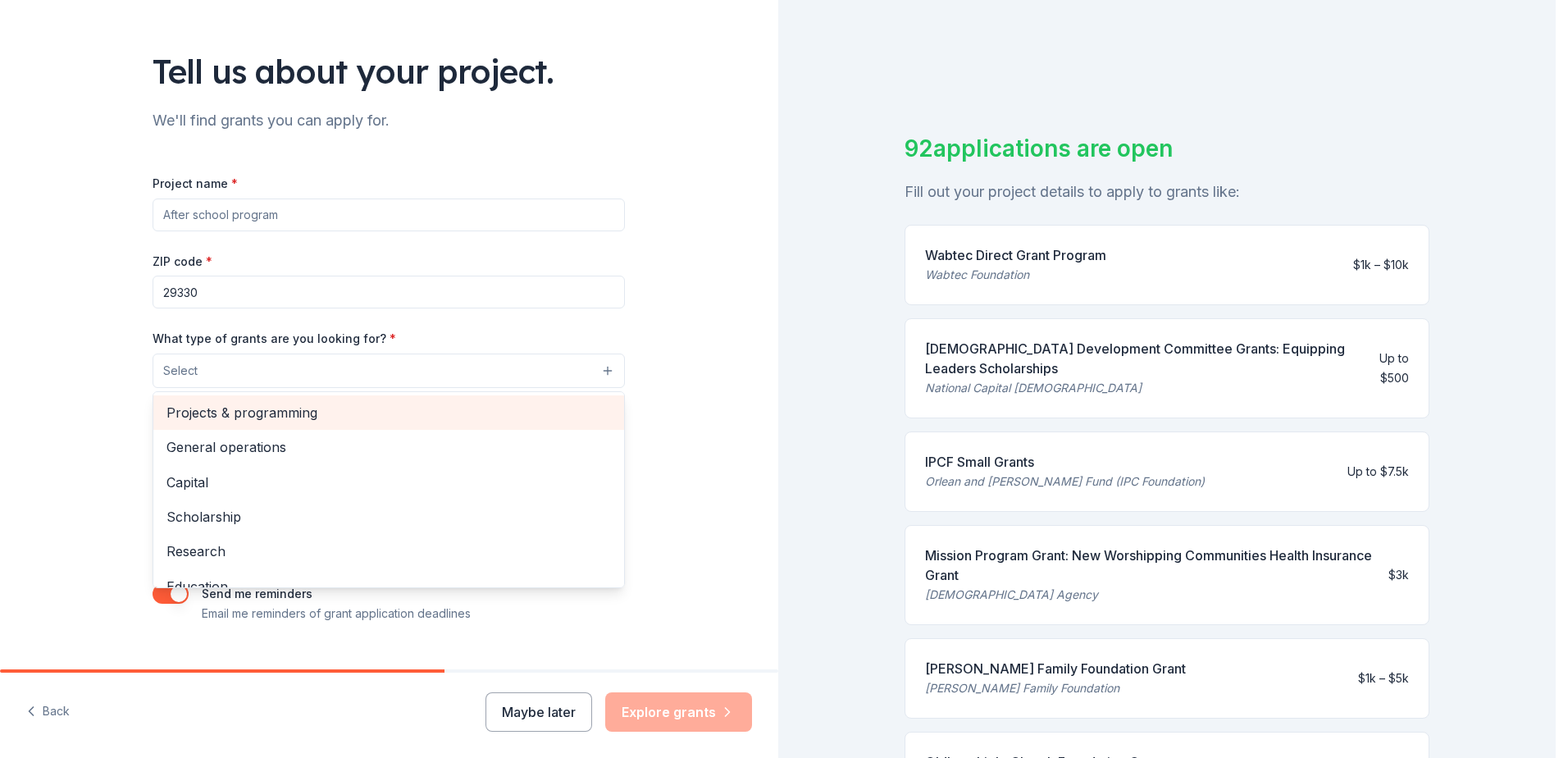
click at [339, 418] on span "Projects & programming" at bounding box center [389, 411] width 444 height 21
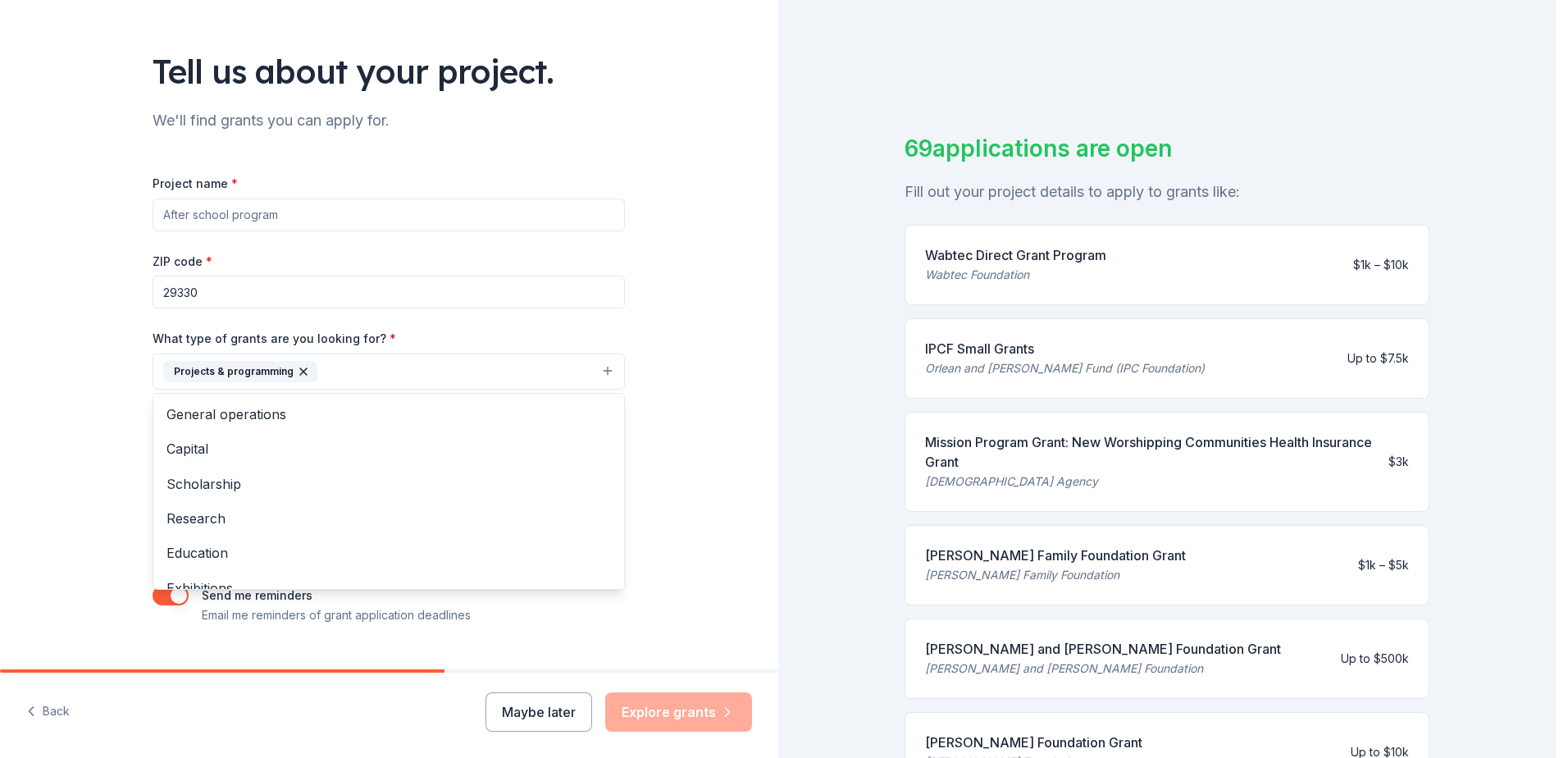
click at [690, 354] on div "Tell us about your project. We'll find grants you can apply for. Project name *…" at bounding box center [389, 311] width 778 height 786
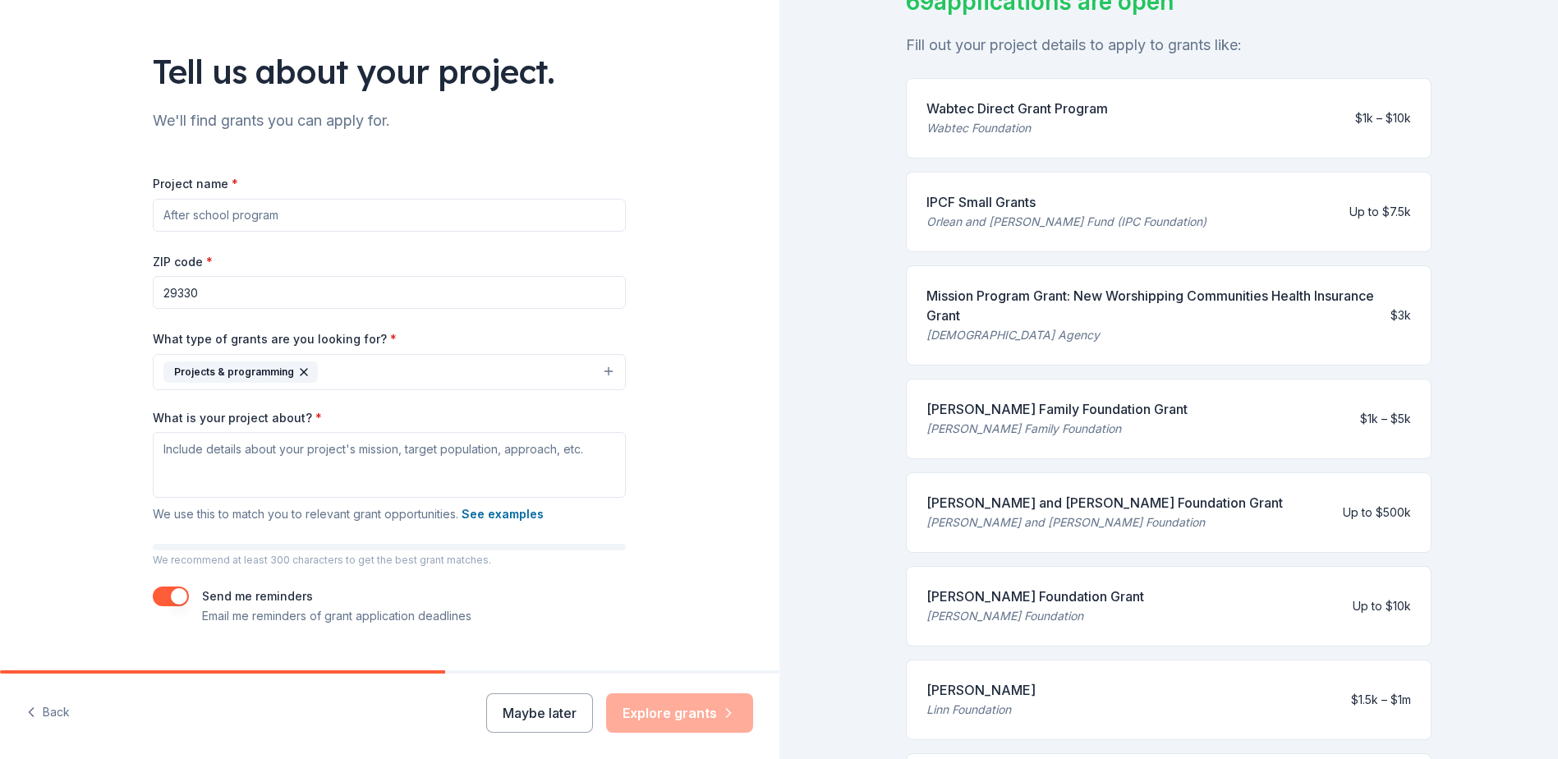
scroll to position [80, 0]
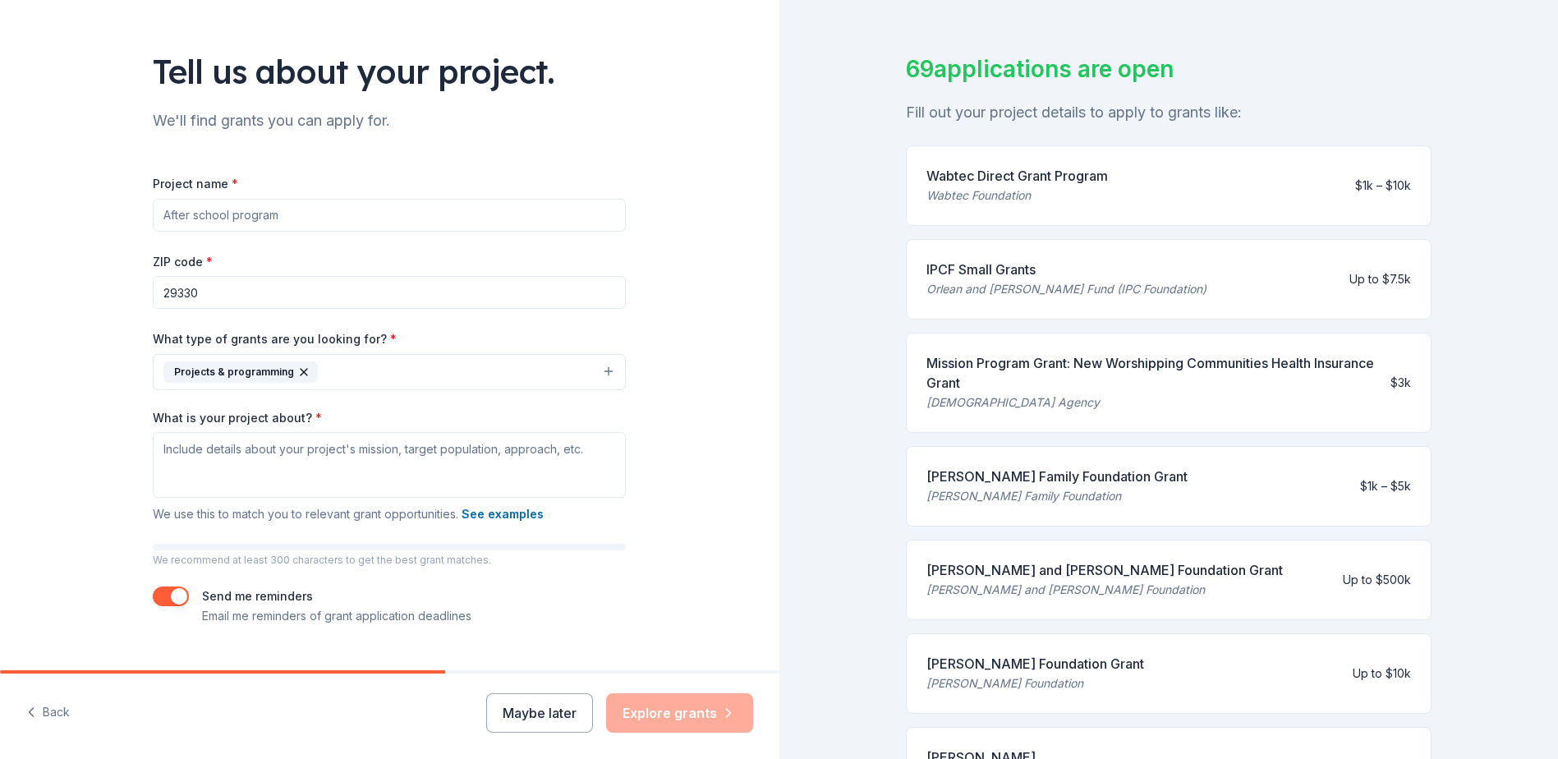
click at [1005, 175] on div "Wabtec Direct Grant Program" at bounding box center [1016, 176] width 181 height 20
click at [1008, 178] on div "Wabtec Direct Grant Program" at bounding box center [1016, 176] width 181 height 20
click at [999, 188] on div "Wabtec Foundation" at bounding box center [1016, 196] width 181 height 20
